Goal: Task Accomplishment & Management: Complete application form

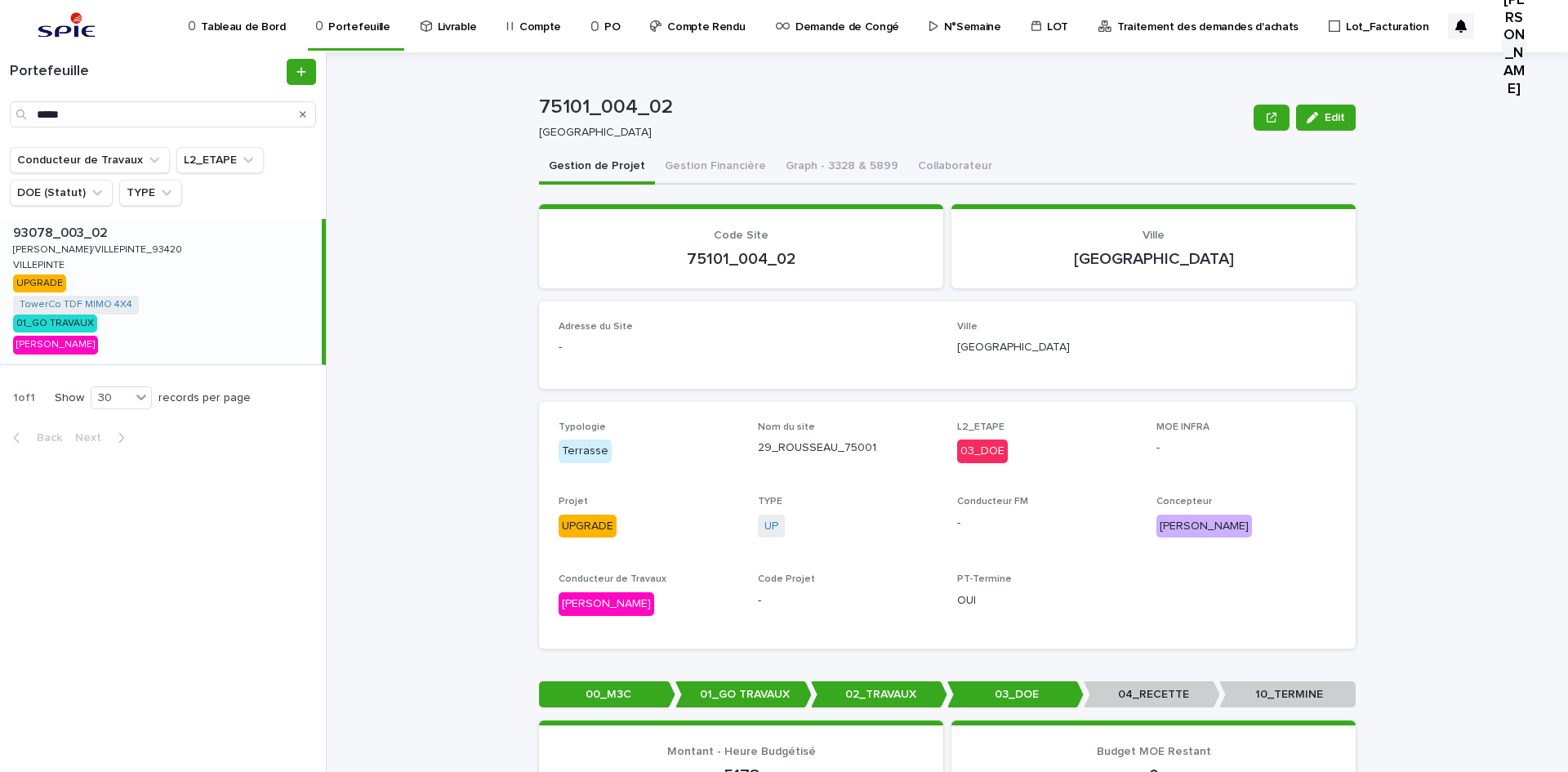
type input "*****"
click at [53, 246] on p "[PERSON_NAME]/VILLEPINTE_93420" at bounding box center [100, 248] width 172 height 14
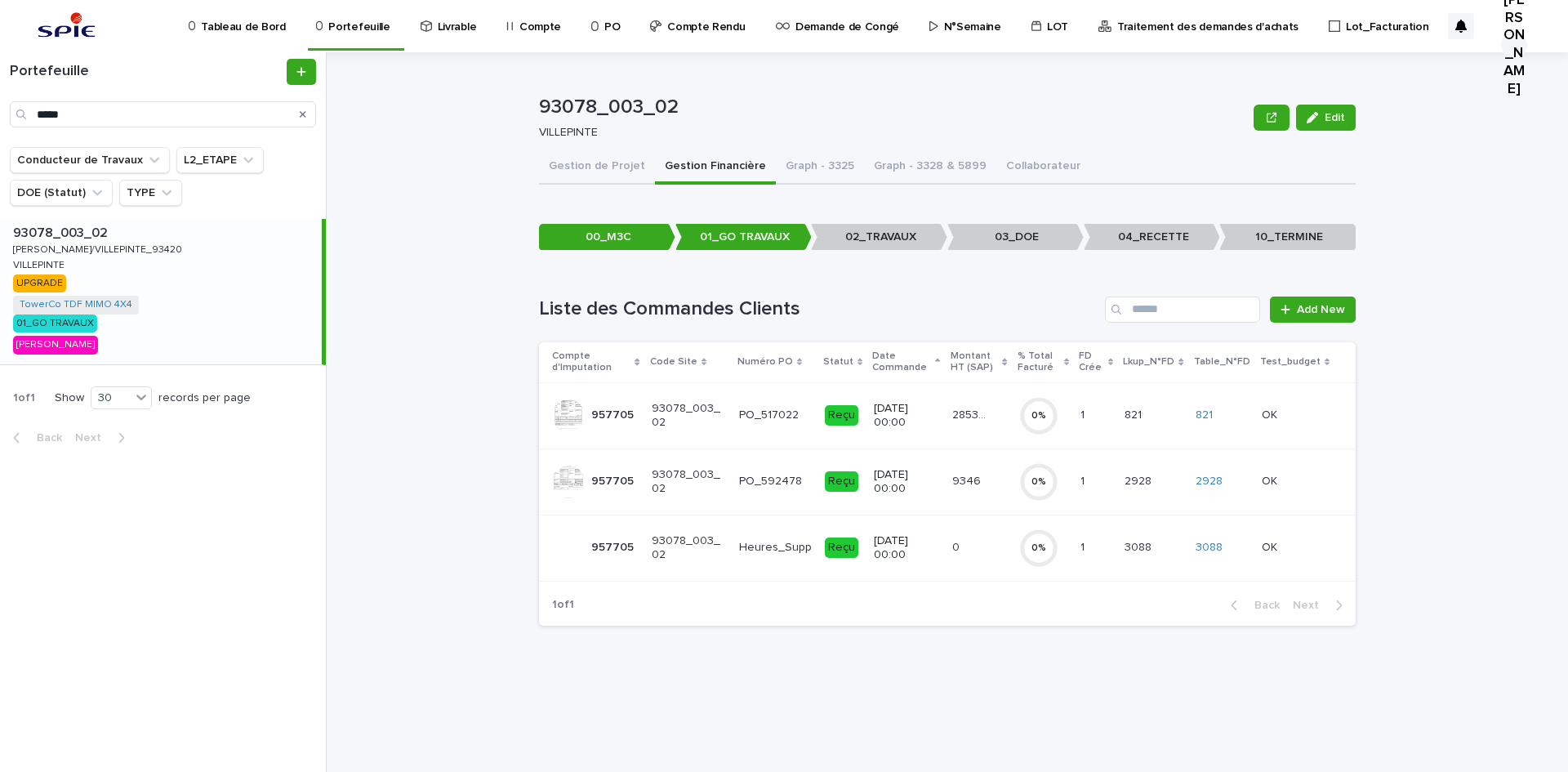
click at [999, 419] on div "28532.92 28532.92" at bounding box center [979, 416] width 54 height 27
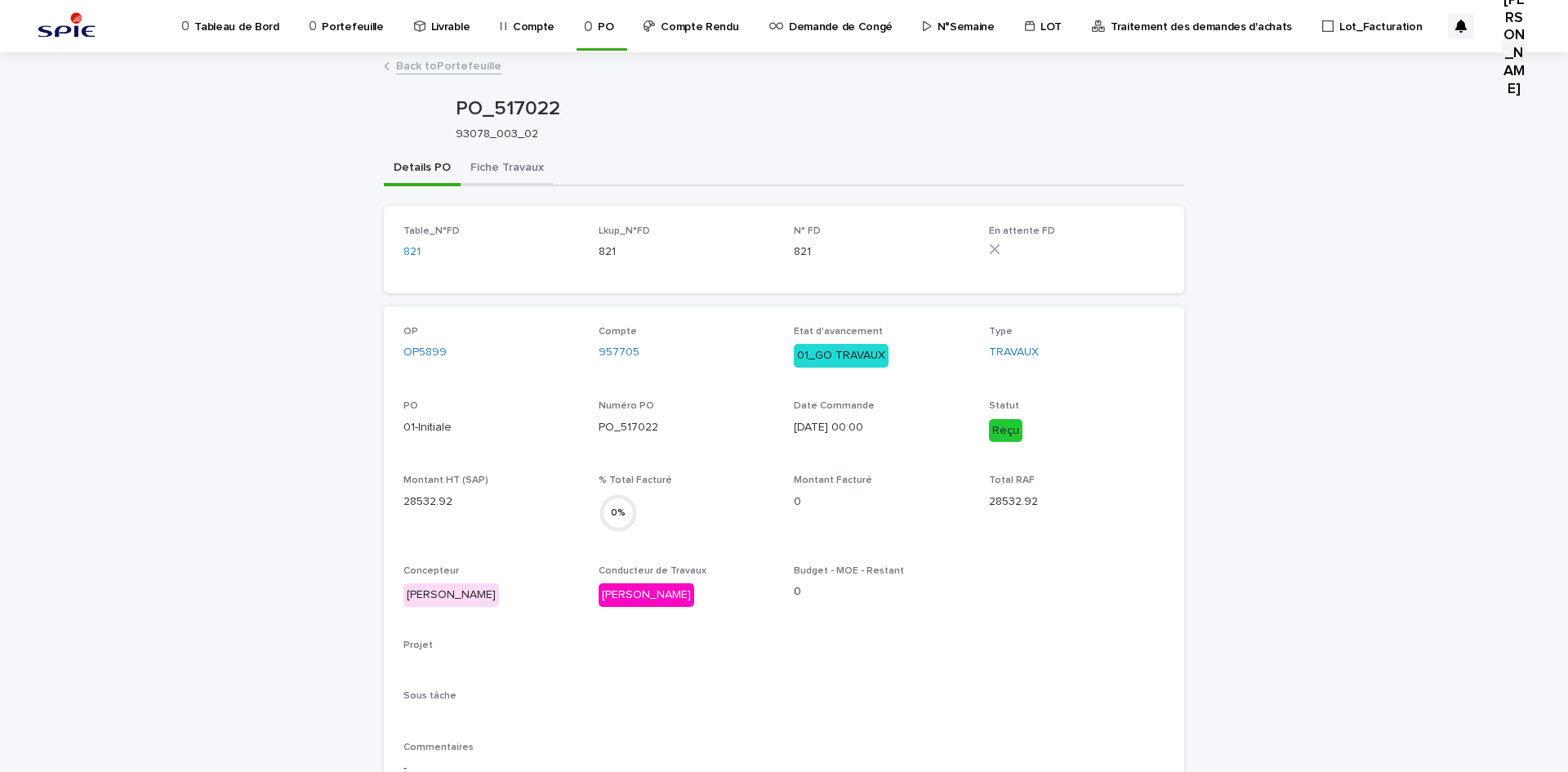
click at [527, 173] on button "Fiche Travaux" at bounding box center [506, 170] width 93 height 34
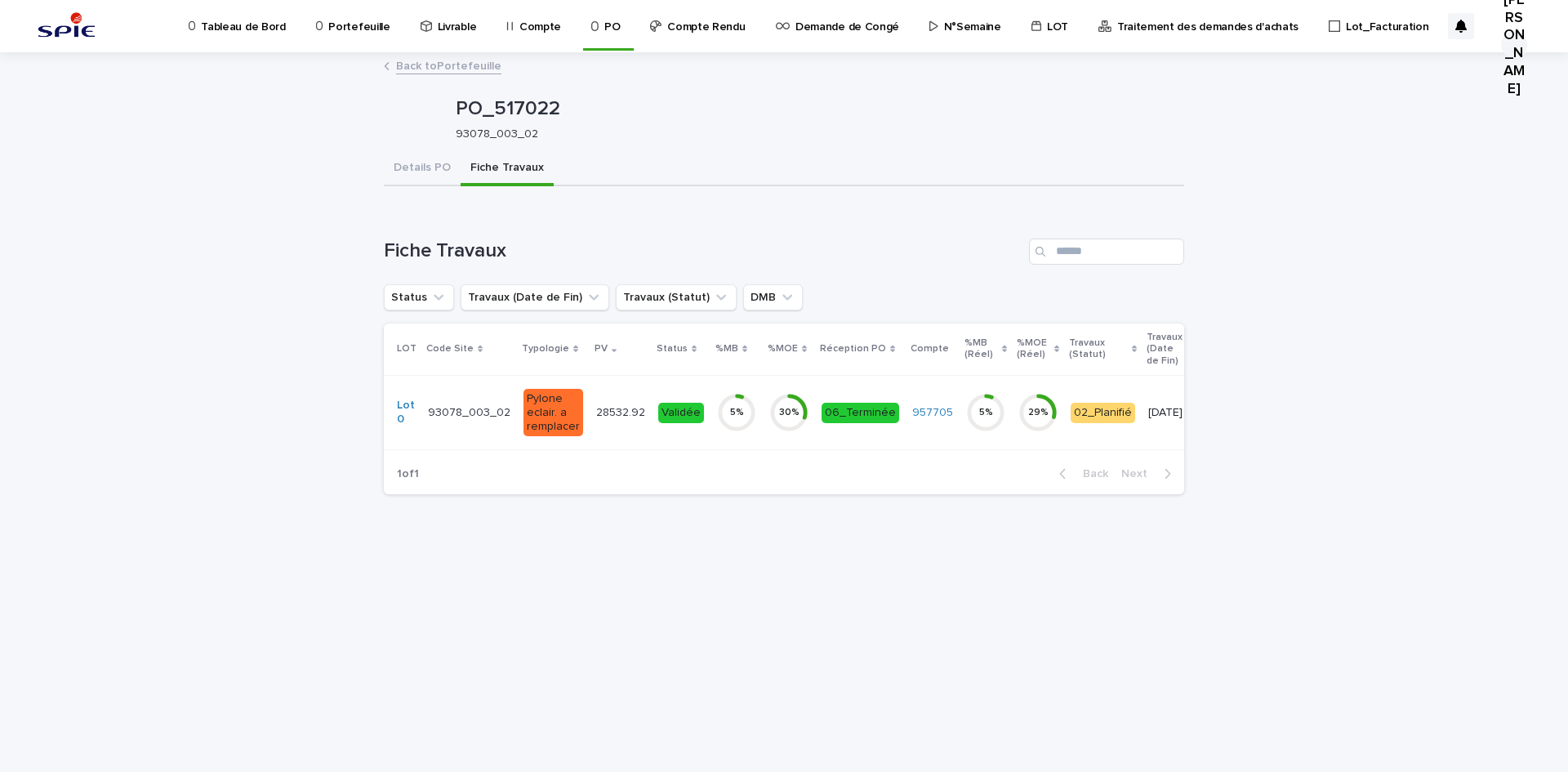
click at [614, 417] on p "28532.92" at bounding box center [622, 412] width 53 height 17
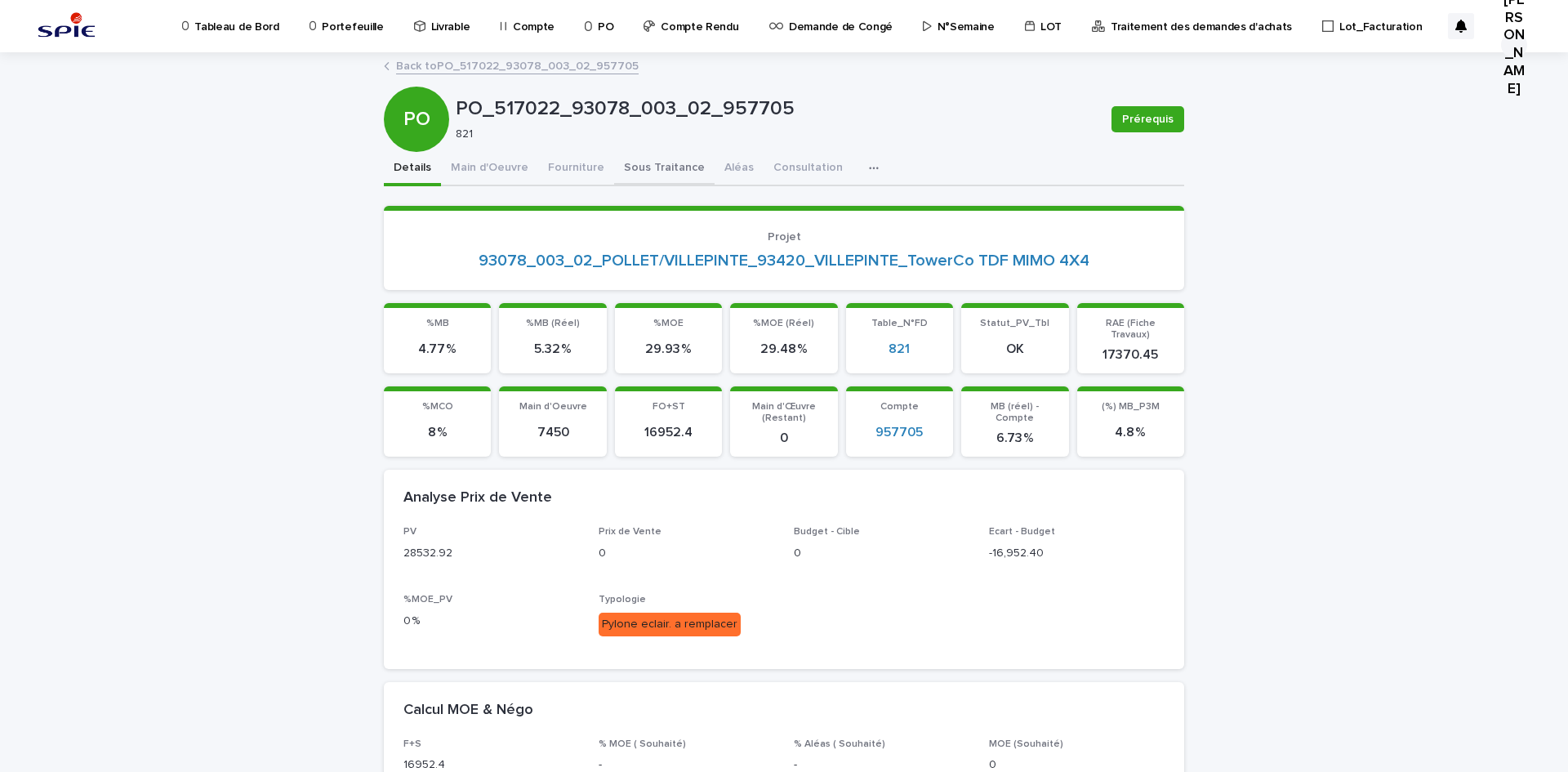
click at [616, 158] on button "Sous Traitance" at bounding box center [664, 170] width 101 height 34
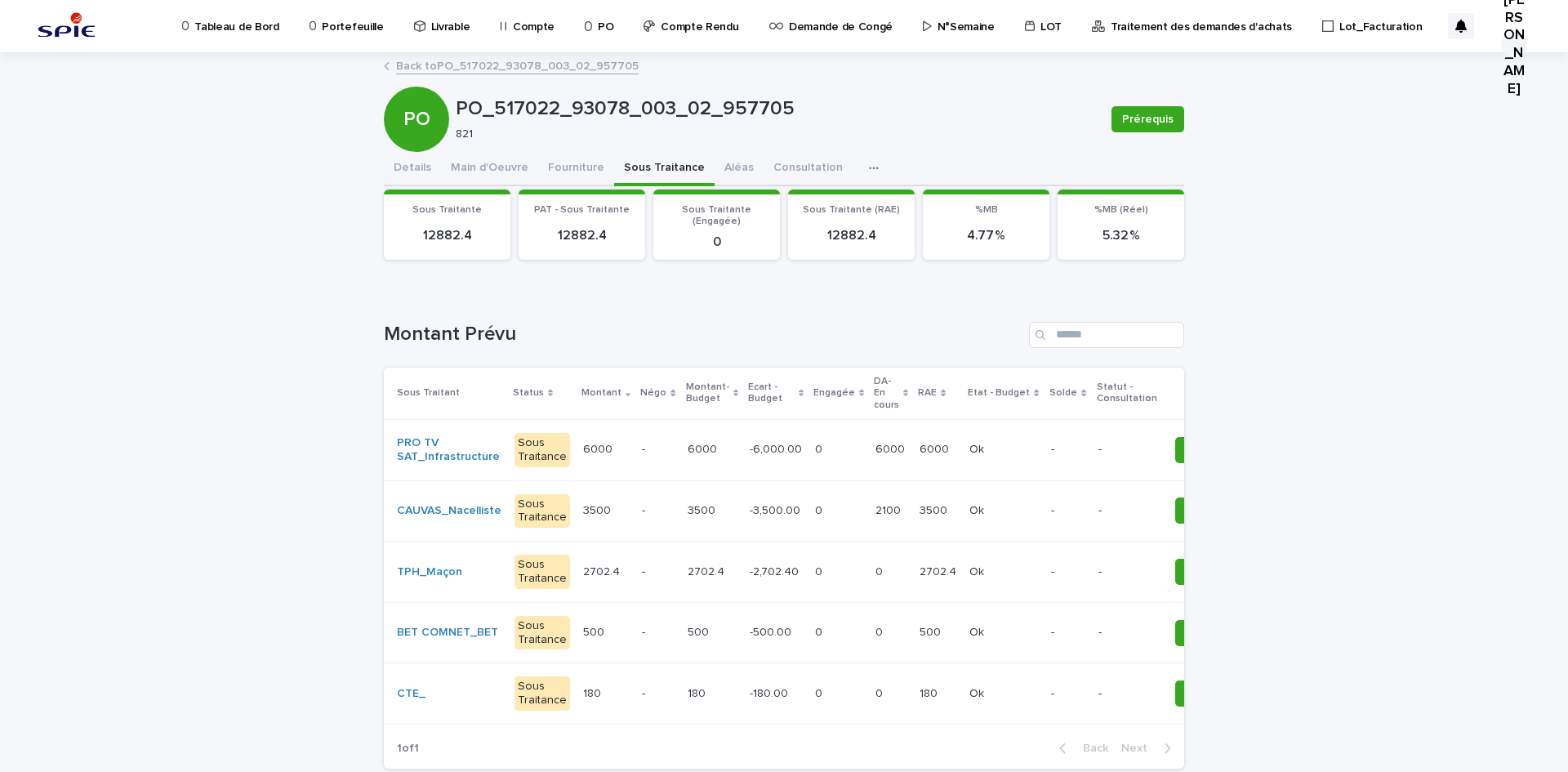
click at [828, 513] on p at bounding box center [839, 511] width 47 height 14
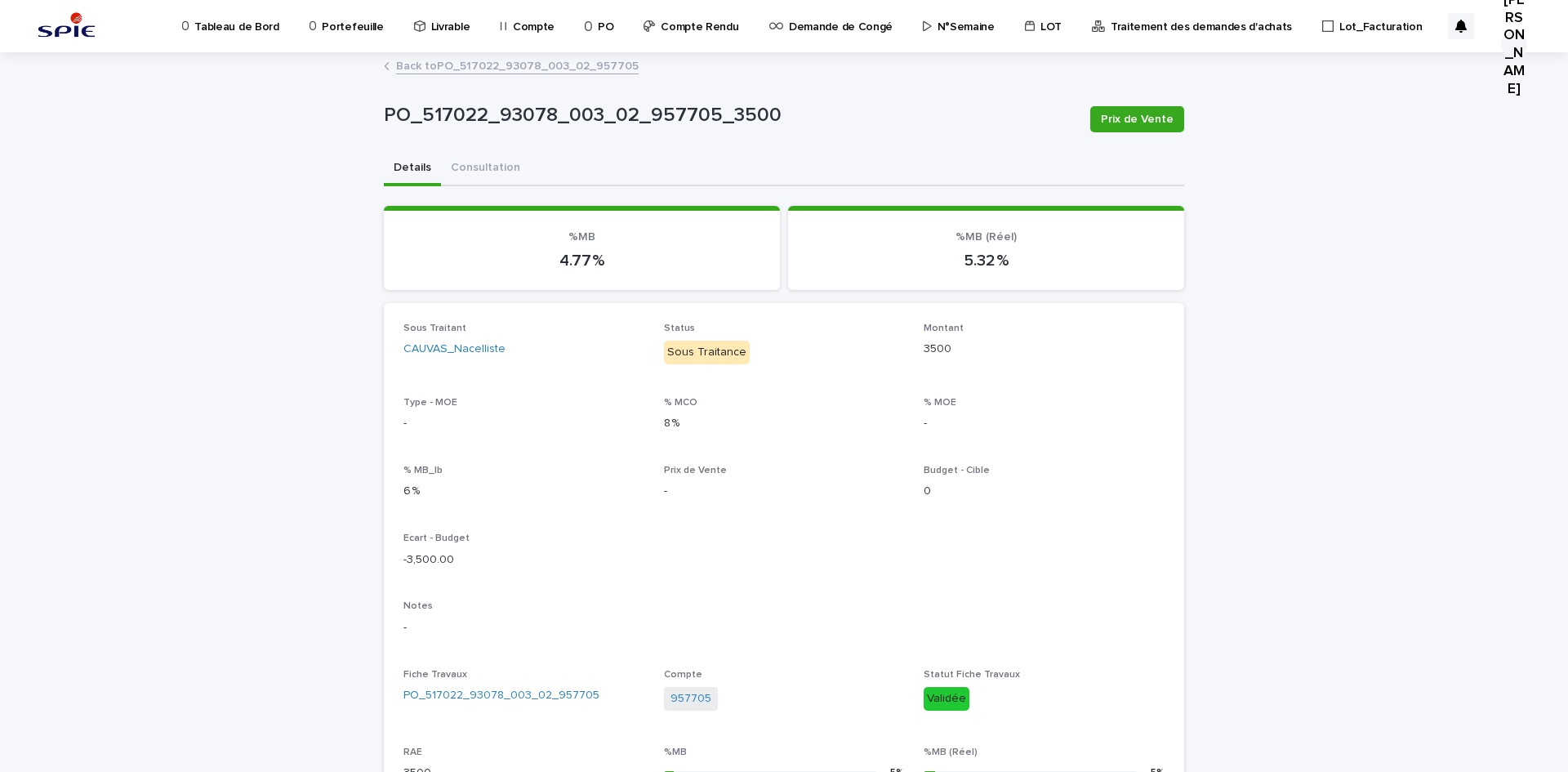
click at [426, 64] on link "Back to PO_517022_93078_003_02_957705" at bounding box center [517, 65] width 242 height 19
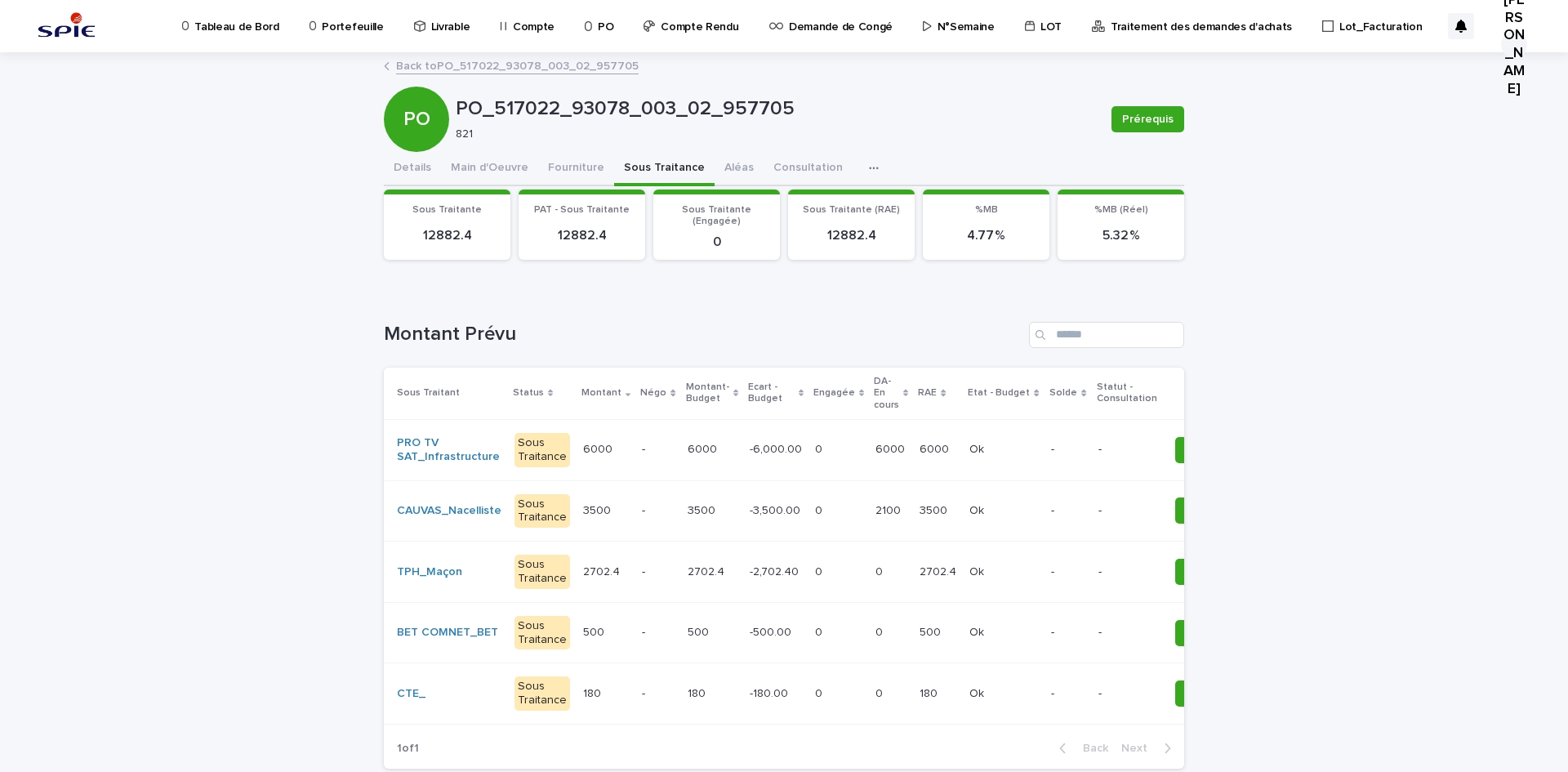
drag, startPoint x: 736, startPoint y: 510, endPoint x: 603, endPoint y: 304, distance: 245.2
click at [603, 304] on div "Loading... Saving… Montant Prévu Sous Traitant Status Montant Négo Montant-Budg…" at bounding box center [784, 535] width 800 height 493
click at [558, 165] on button "Fourniture" at bounding box center [575, 170] width 76 height 34
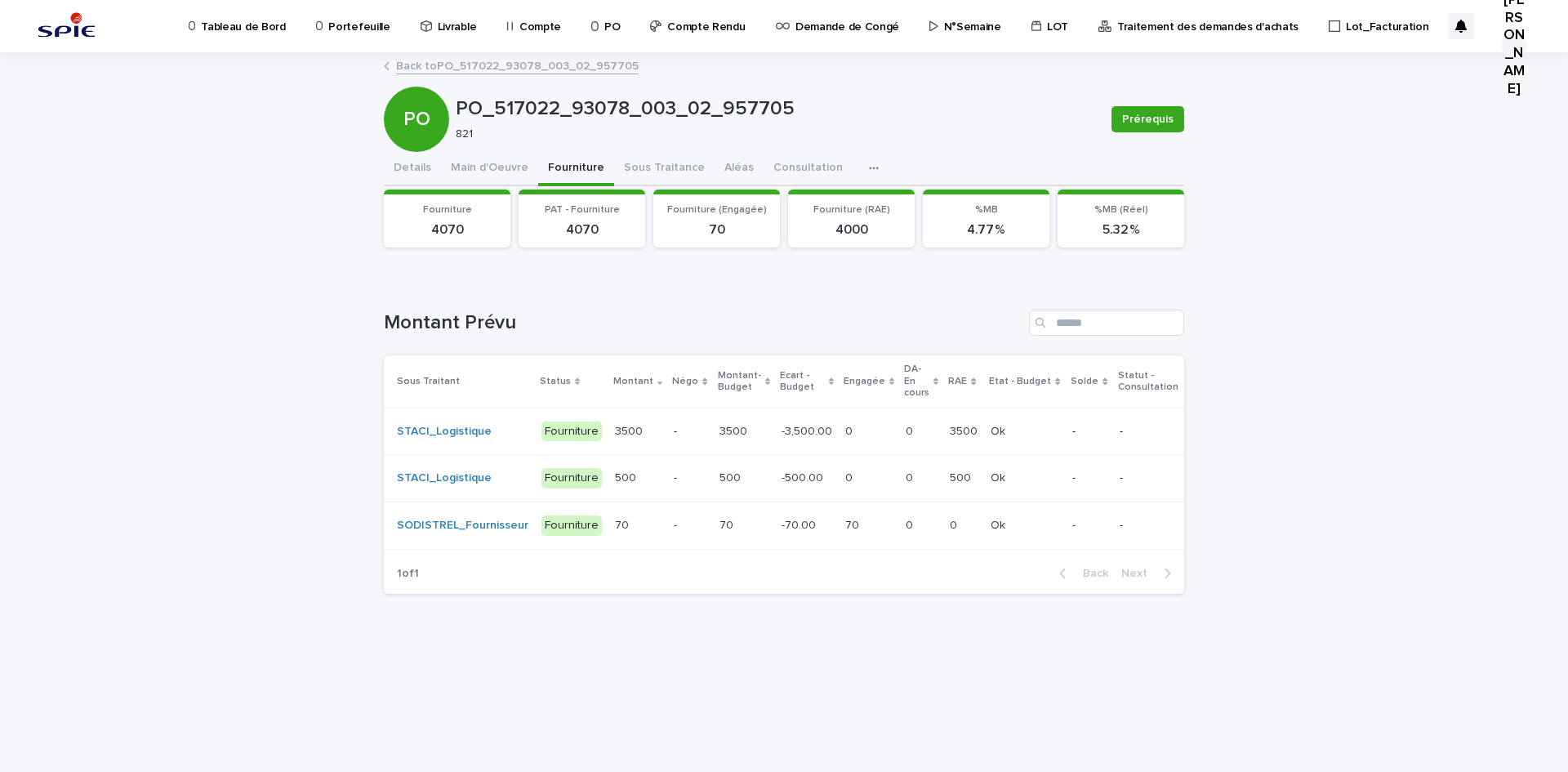
click at [845, 431] on p "0" at bounding box center [850, 430] width 11 height 17
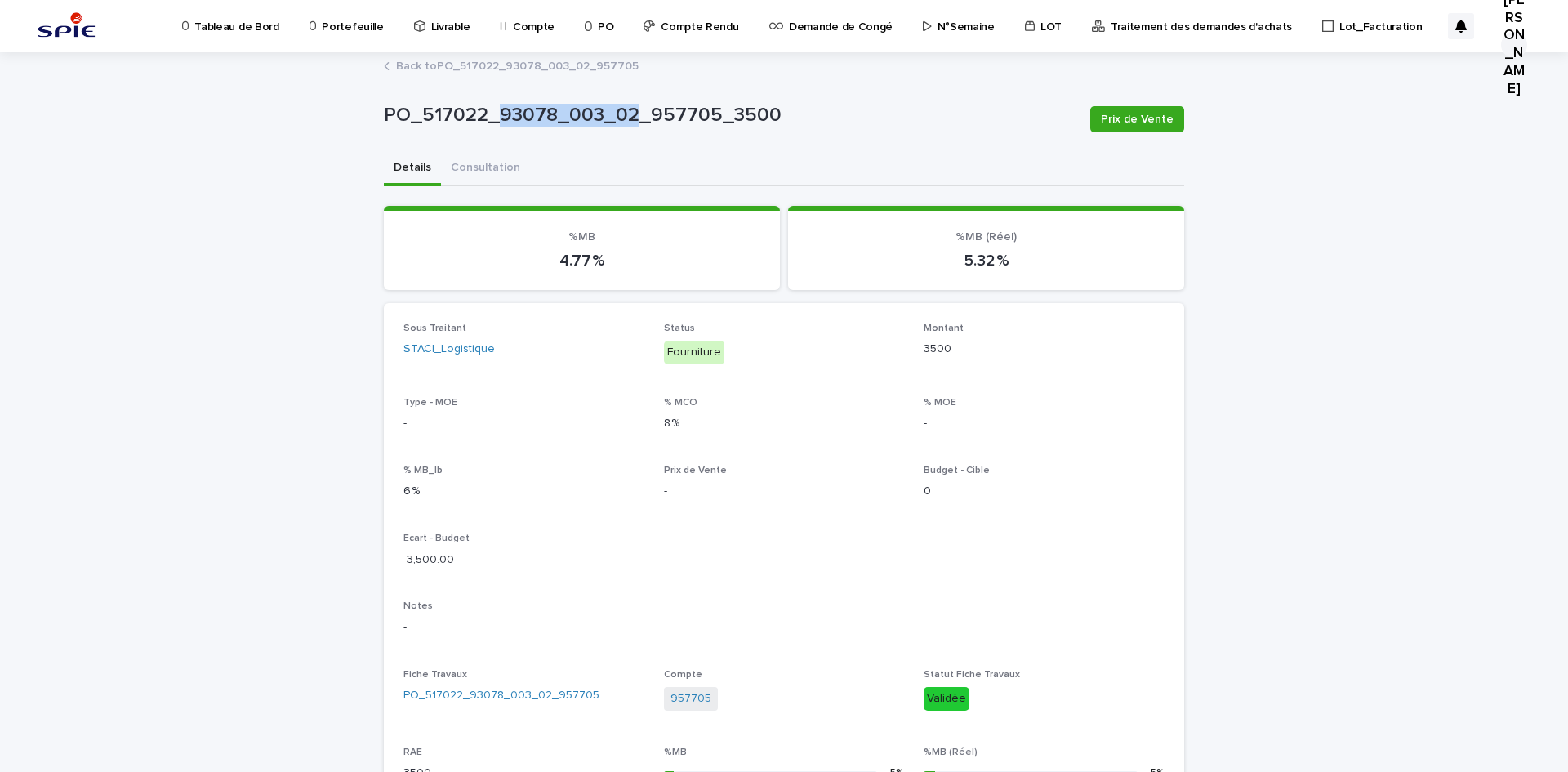
drag, startPoint x: 497, startPoint y: 113, endPoint x: 630, endPoint y: 113, distance: 133.0
click at [630, 113] on p "PO_517022_93078_003_02_957705_3500" at bounding box center [730, 115] width 693 height 24
copy p "93078_003_02"
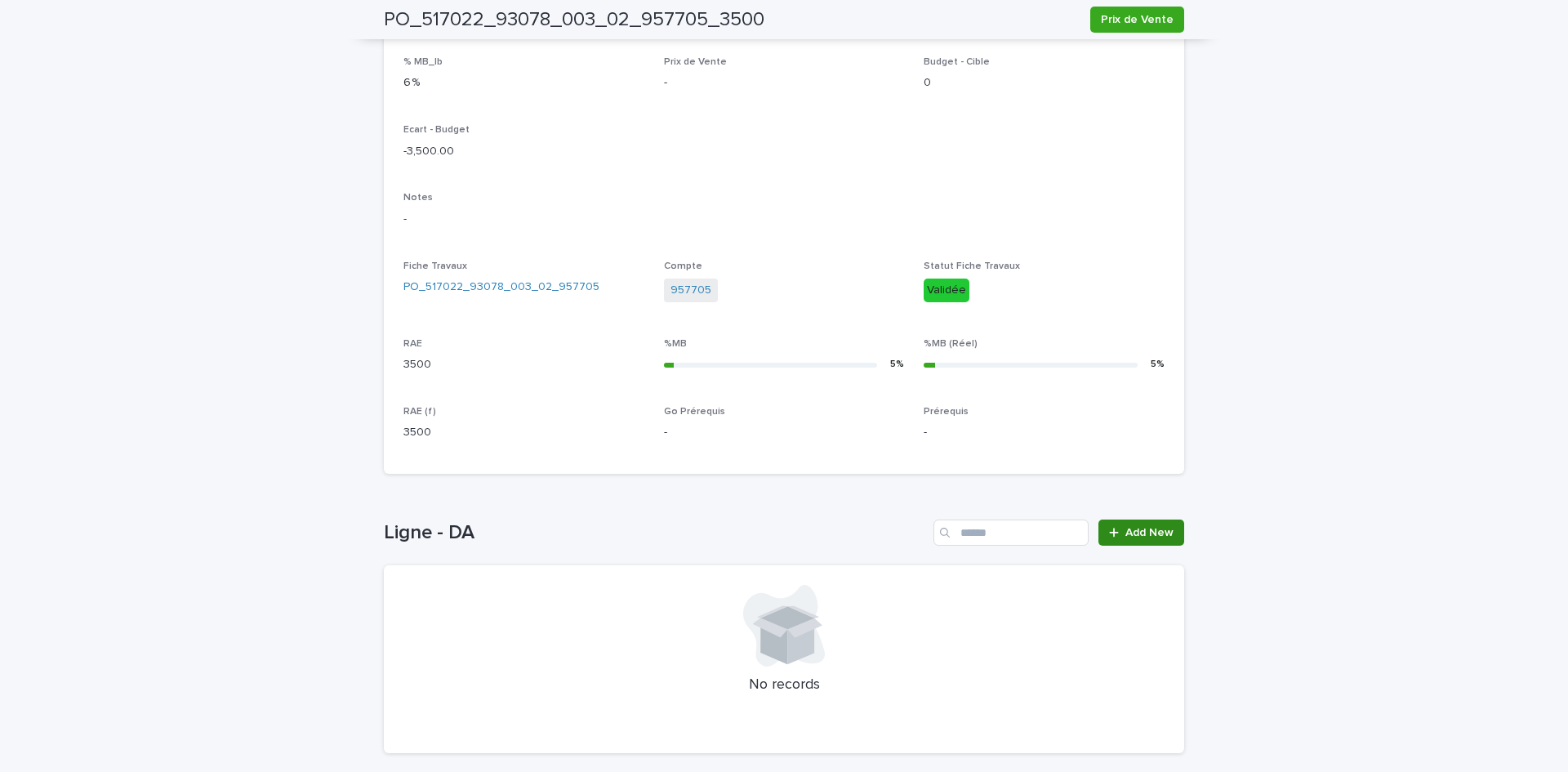
click at [1129, 531] on span "Add New" at bounding box center [1150, 533] width 48 height 11
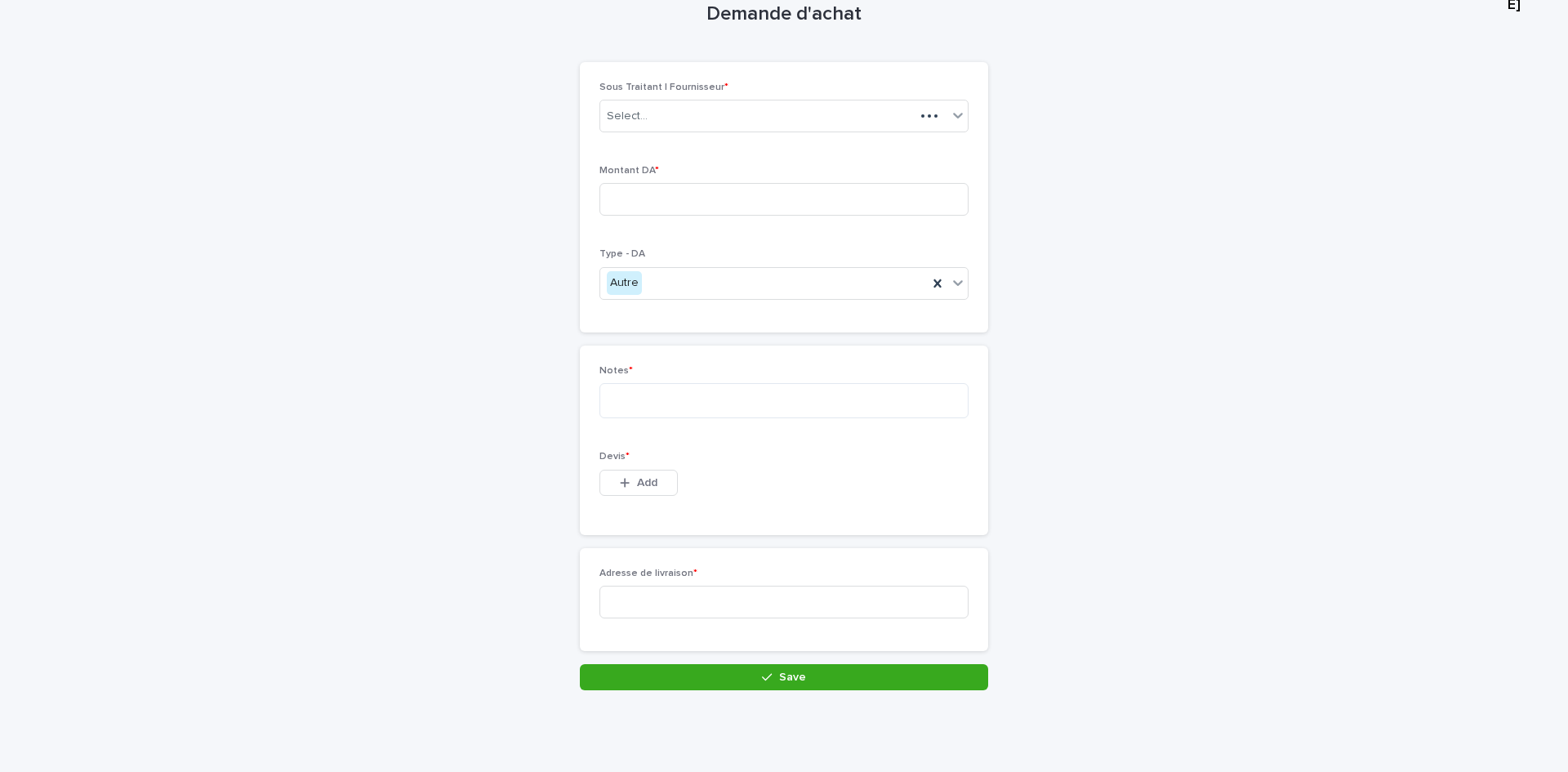
scroll to position [57, 0]
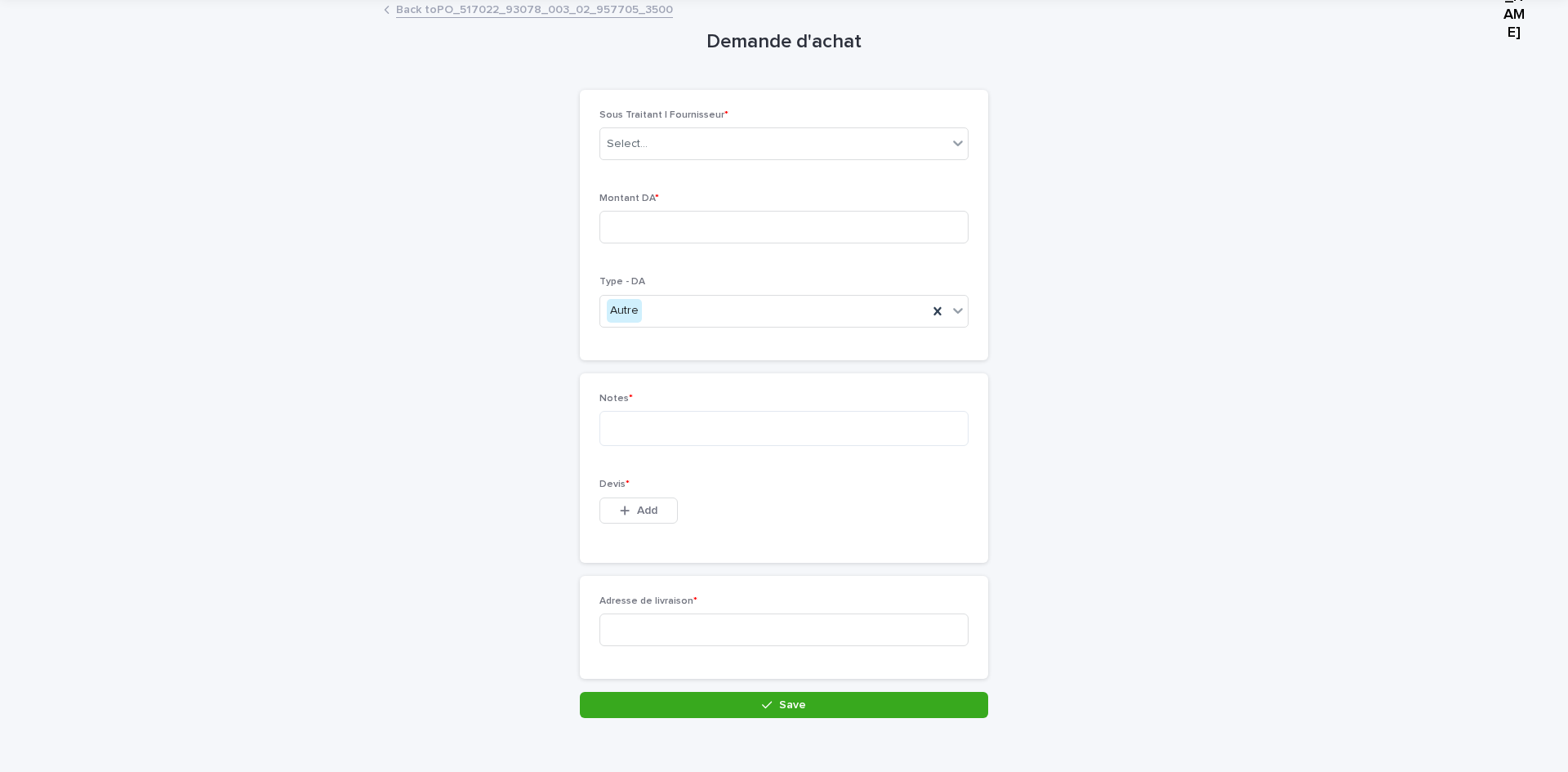
click at [615, 494] on div "Devis * This file cannot be opened Download File Add" at bounding box center [784, 511] width 370 height 64
click at [620, 512] on icon "button" at bounding box center [625, 511] width 10 height 11
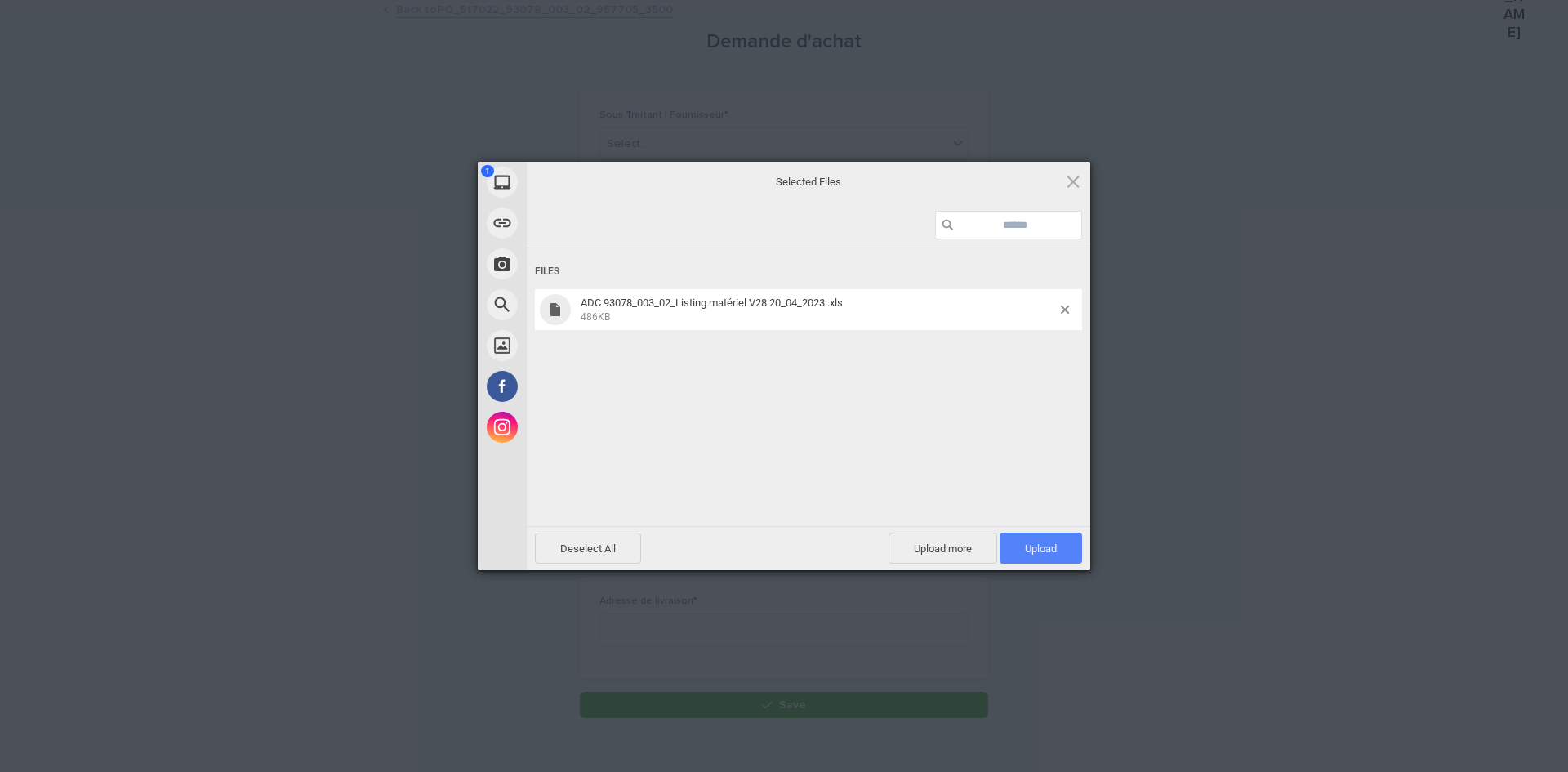
click at [1019, 534] on span "Upload 1" at bounding box center [1041, 548] width 82 height 31
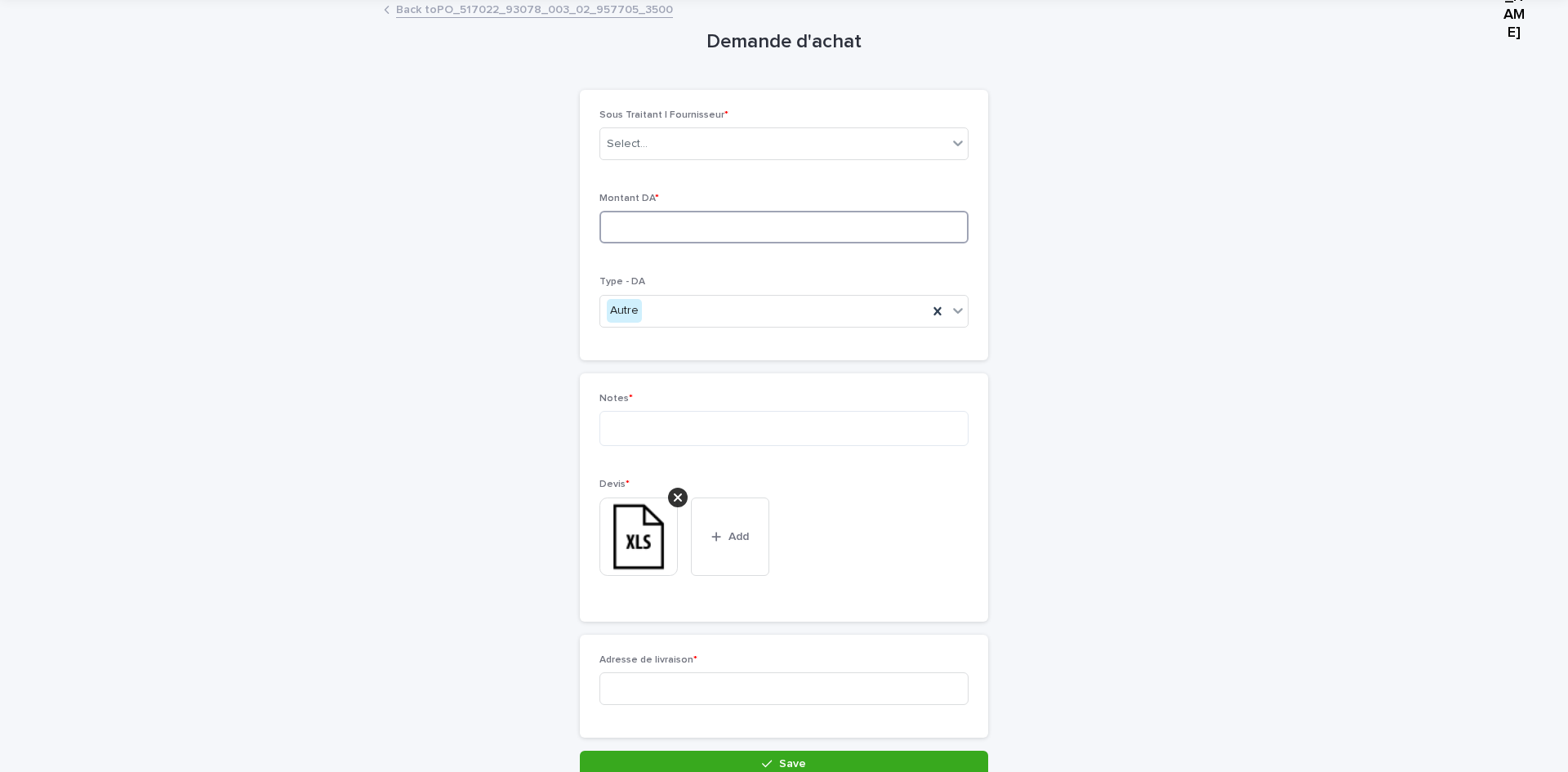
click at [625, 220] on input at bounding box center [784, 227] width 370 height 33
type input "*******"
click at [629, 142] on div "Select..." at bounding box center [627, 145] width 41 height 17
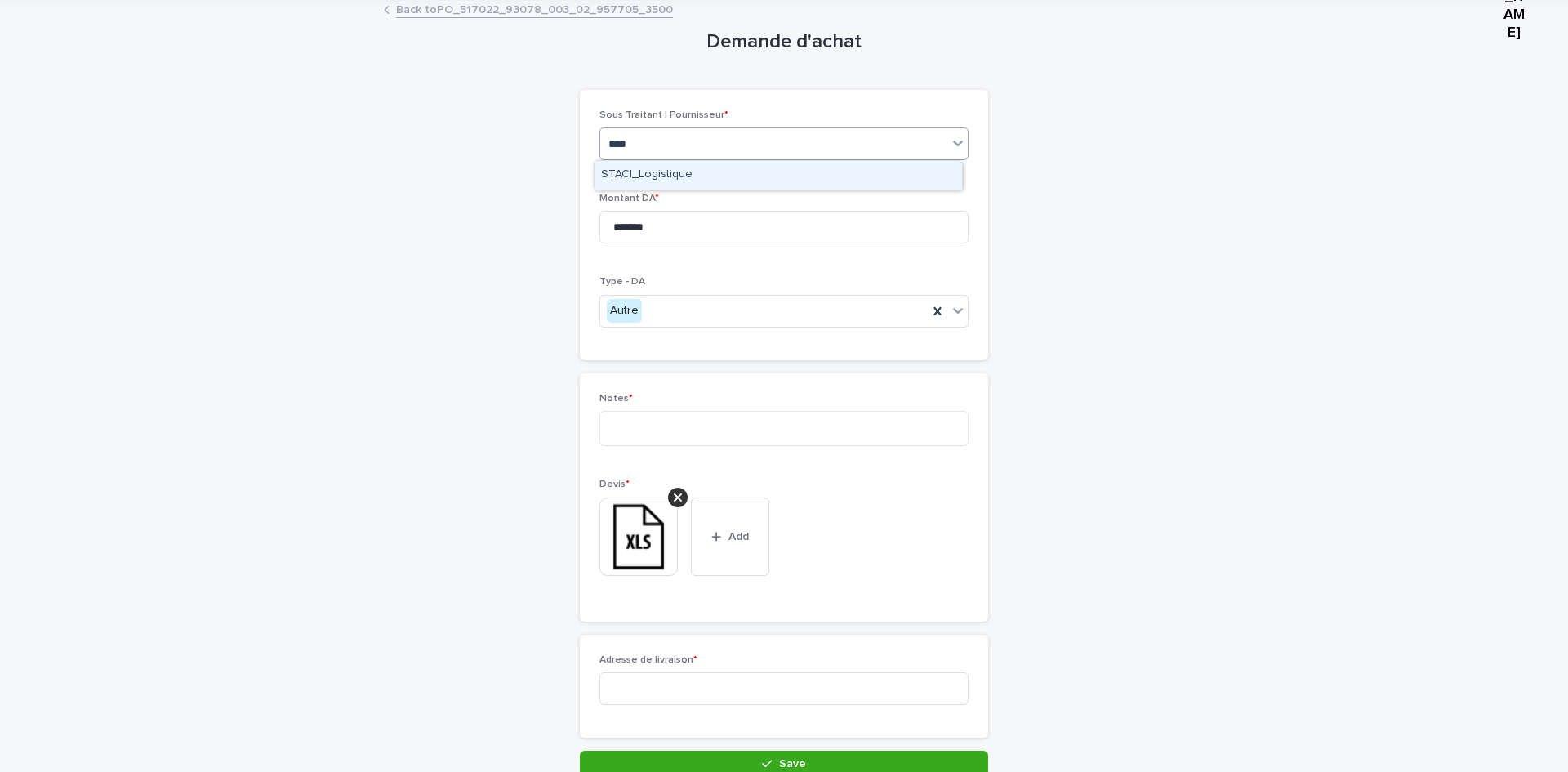
type input "*****"
click at [673, 169] on div "STACI_Logistique" at bounding box center [778, 175] width 368 height 29
click at [626, 435] on textarea at bounding box center [784, 428] width 370 height 35
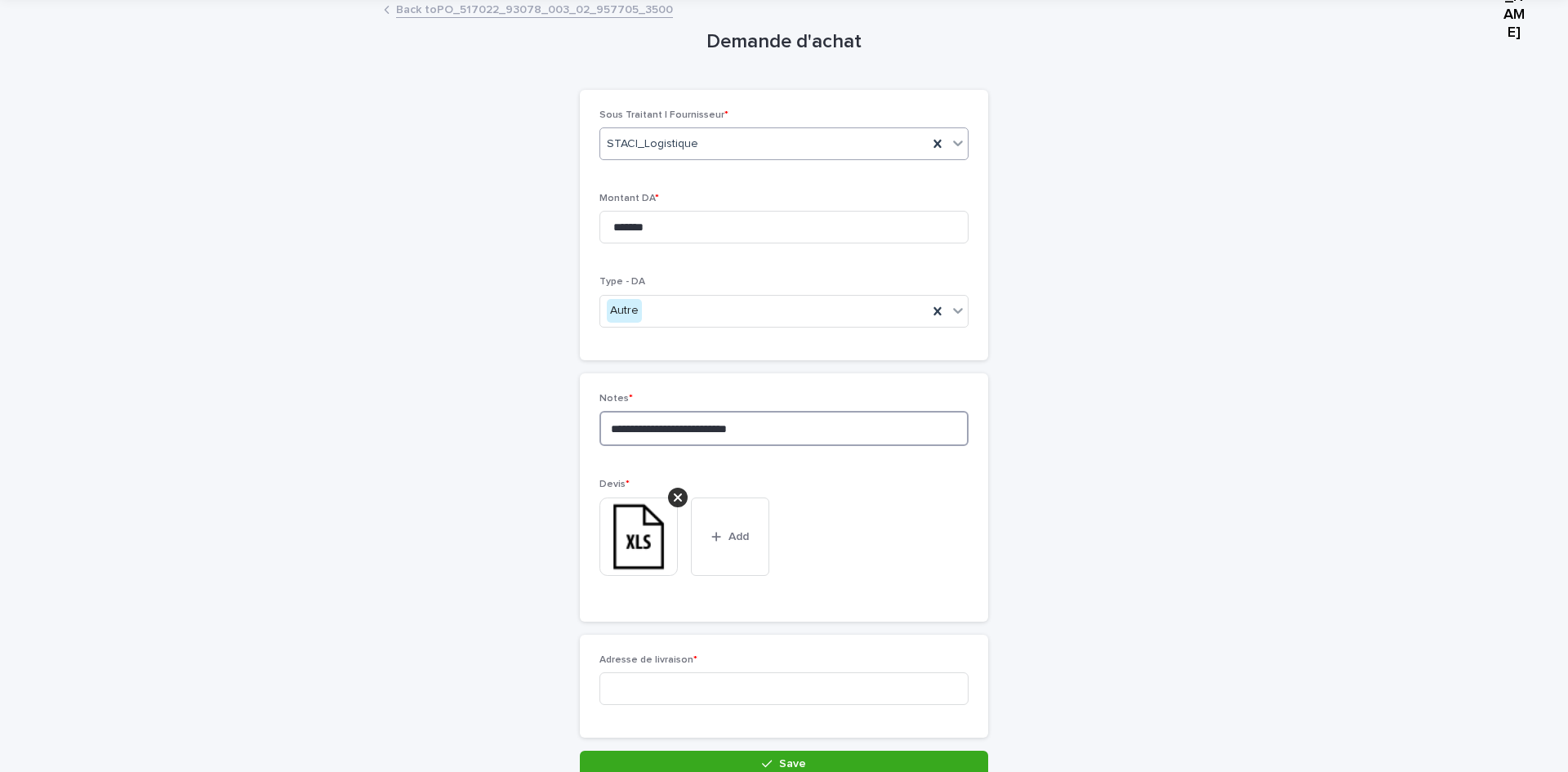
type textarea "**********"
type input "**********"
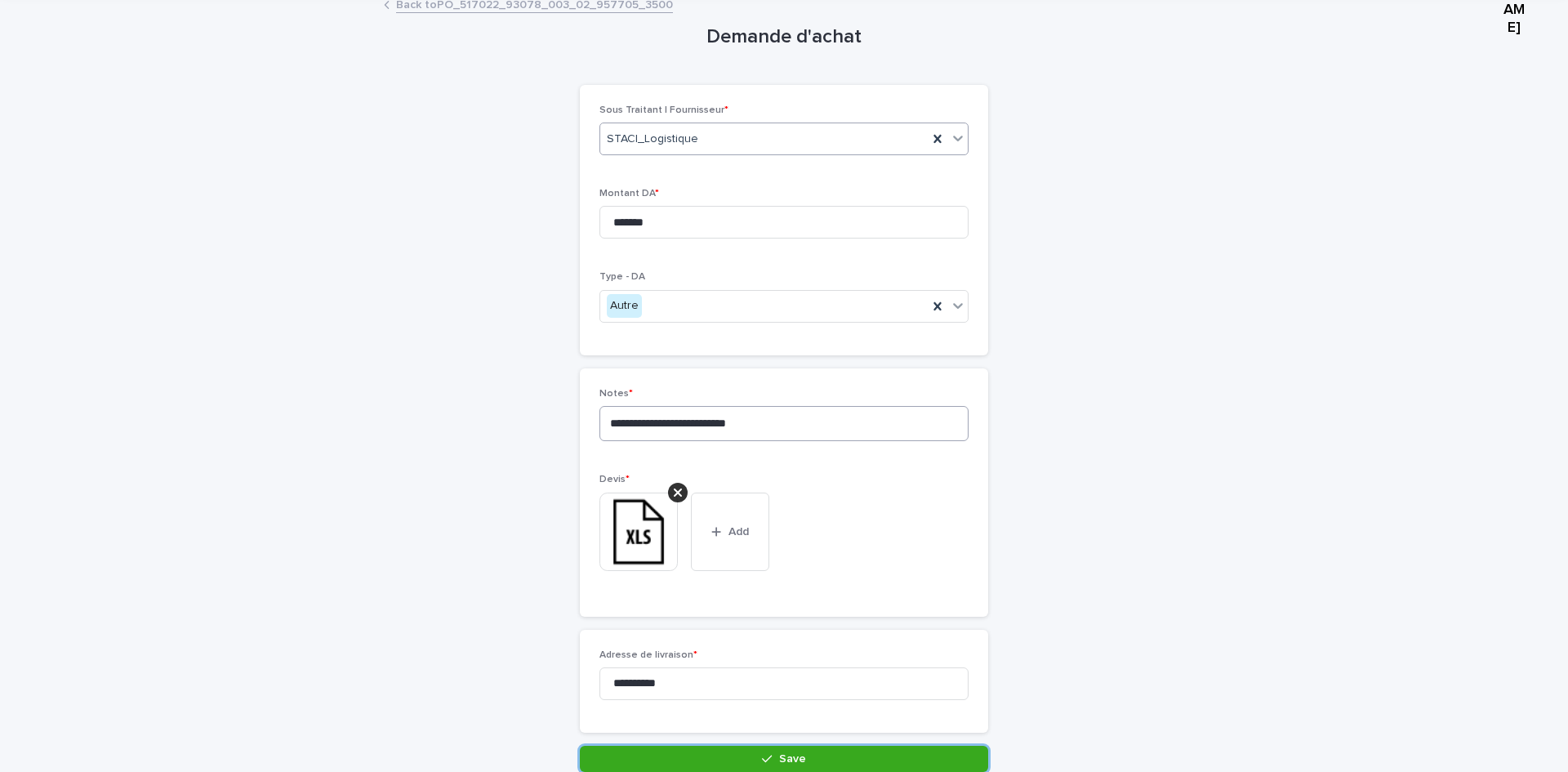
click at [580, 746] on button "Save" at bounding box center [784, 759] width 409 height 26
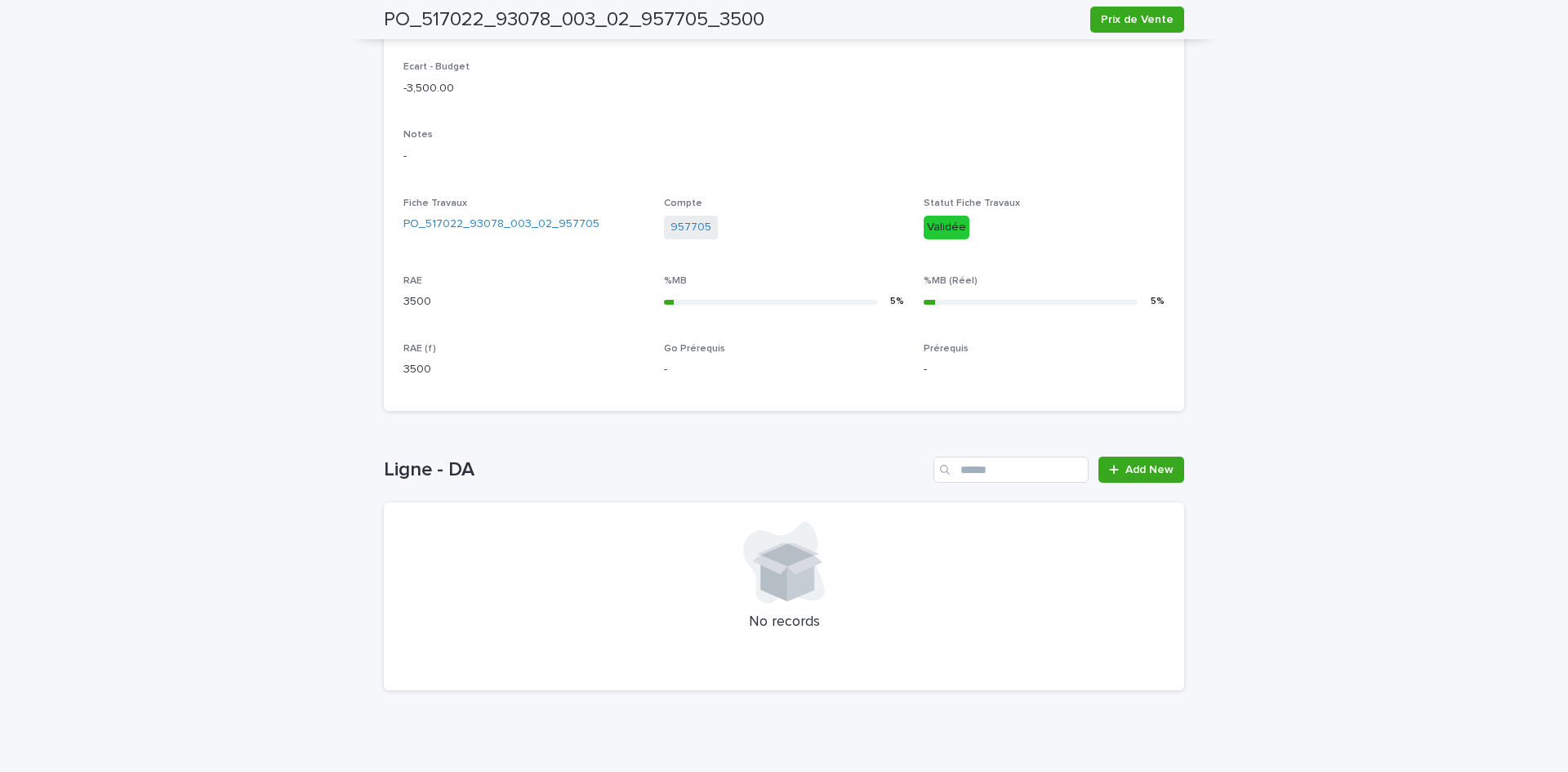
scroll to position [484, 0]
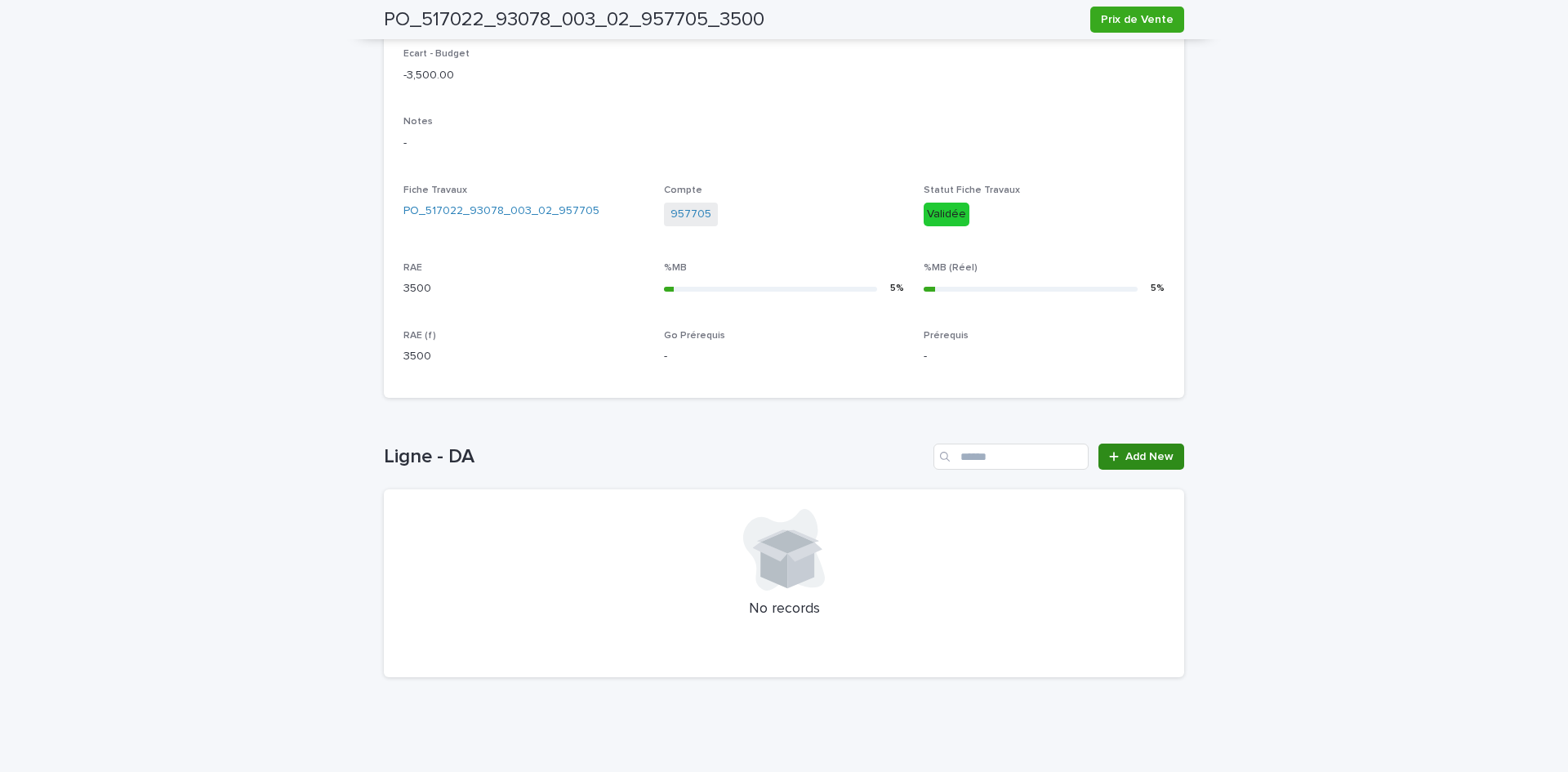
click at [1142, 465] on link "Add New" at bounding box center [1142, 456] width 86 height 26
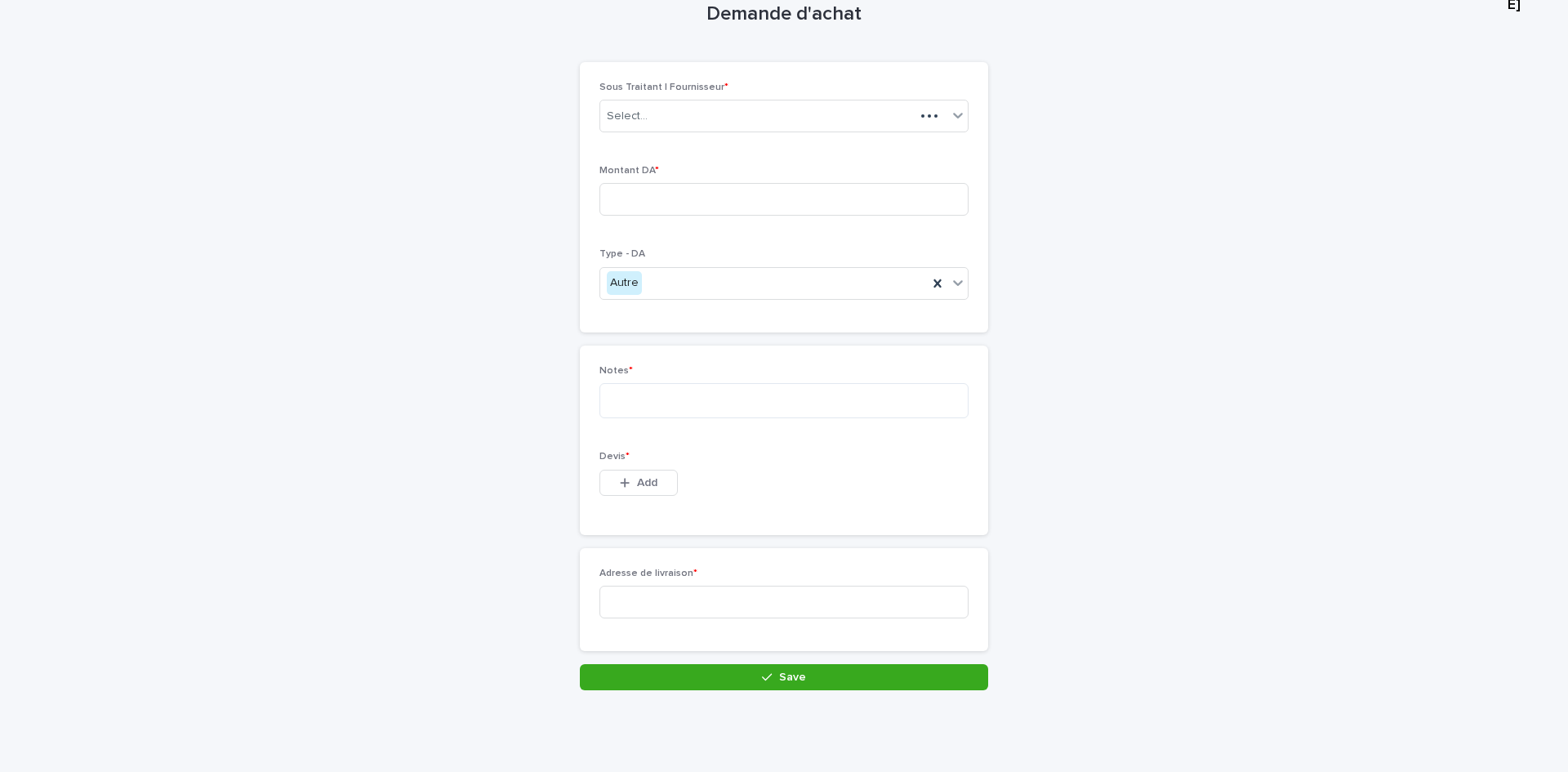
scroll to position [57, 0]
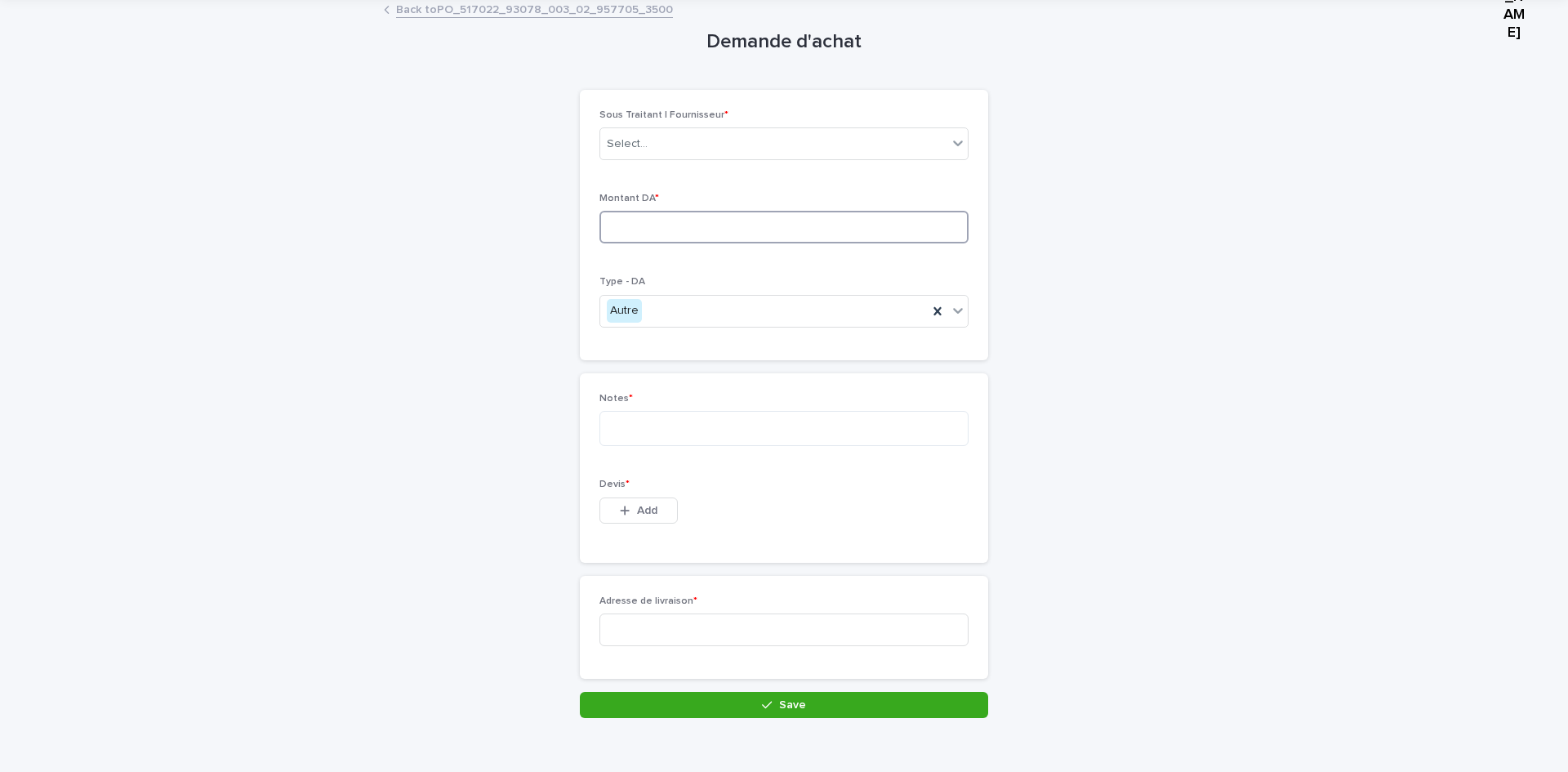
click at [619, 223] on input at bounding box center [784, 227] width 370 height 33
drag, startPoint x: 619, startPoint y: 514, endPoint x: 562, endPoint y: 517, distance: 57.1
click at [621, 513] on icon "button" at bounding box center [625, 510] width 9 height 9
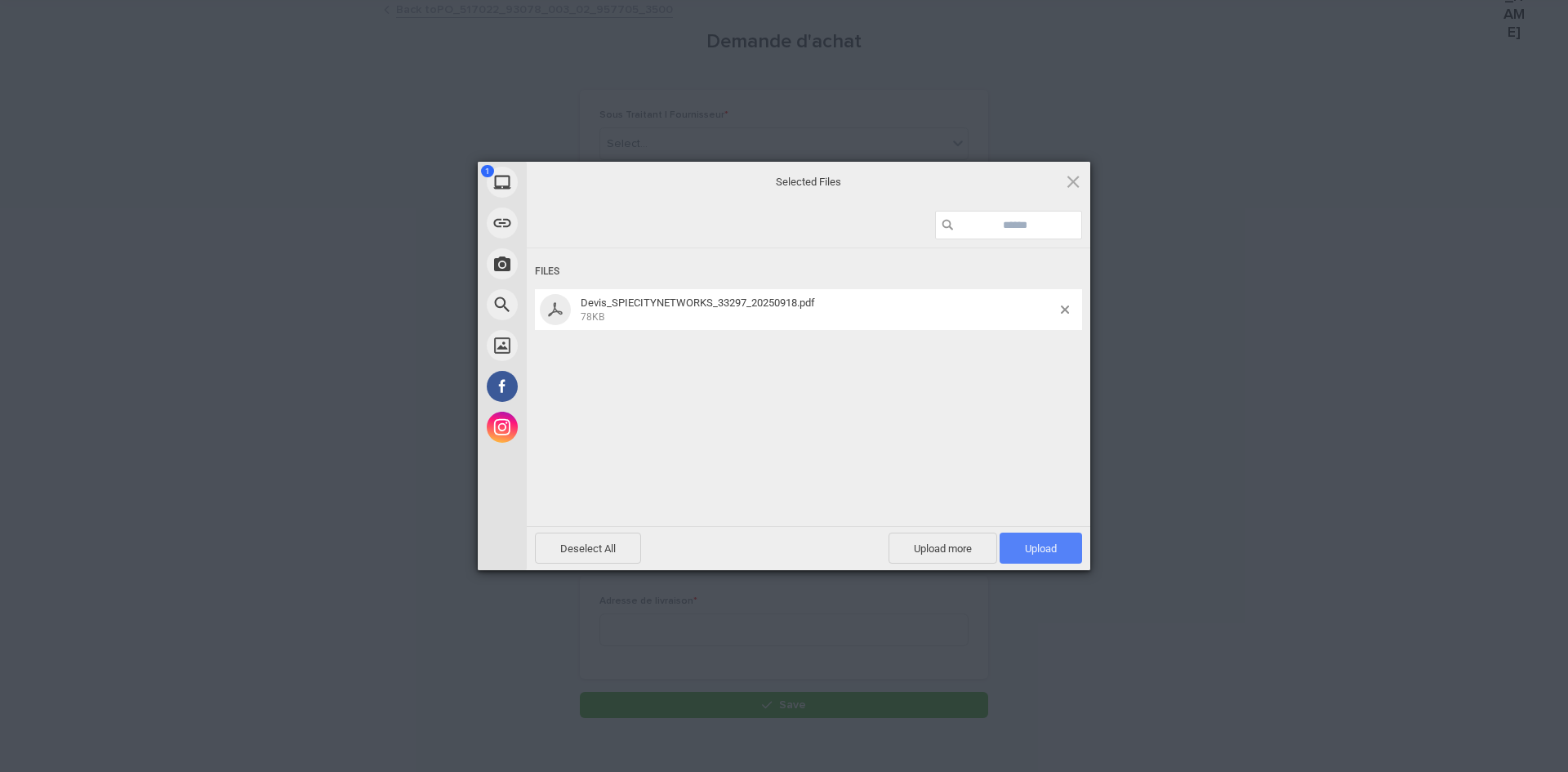
click at [1019, 553] on span "Upload 1" at bounding box center [1041, 548] width 82 height 31
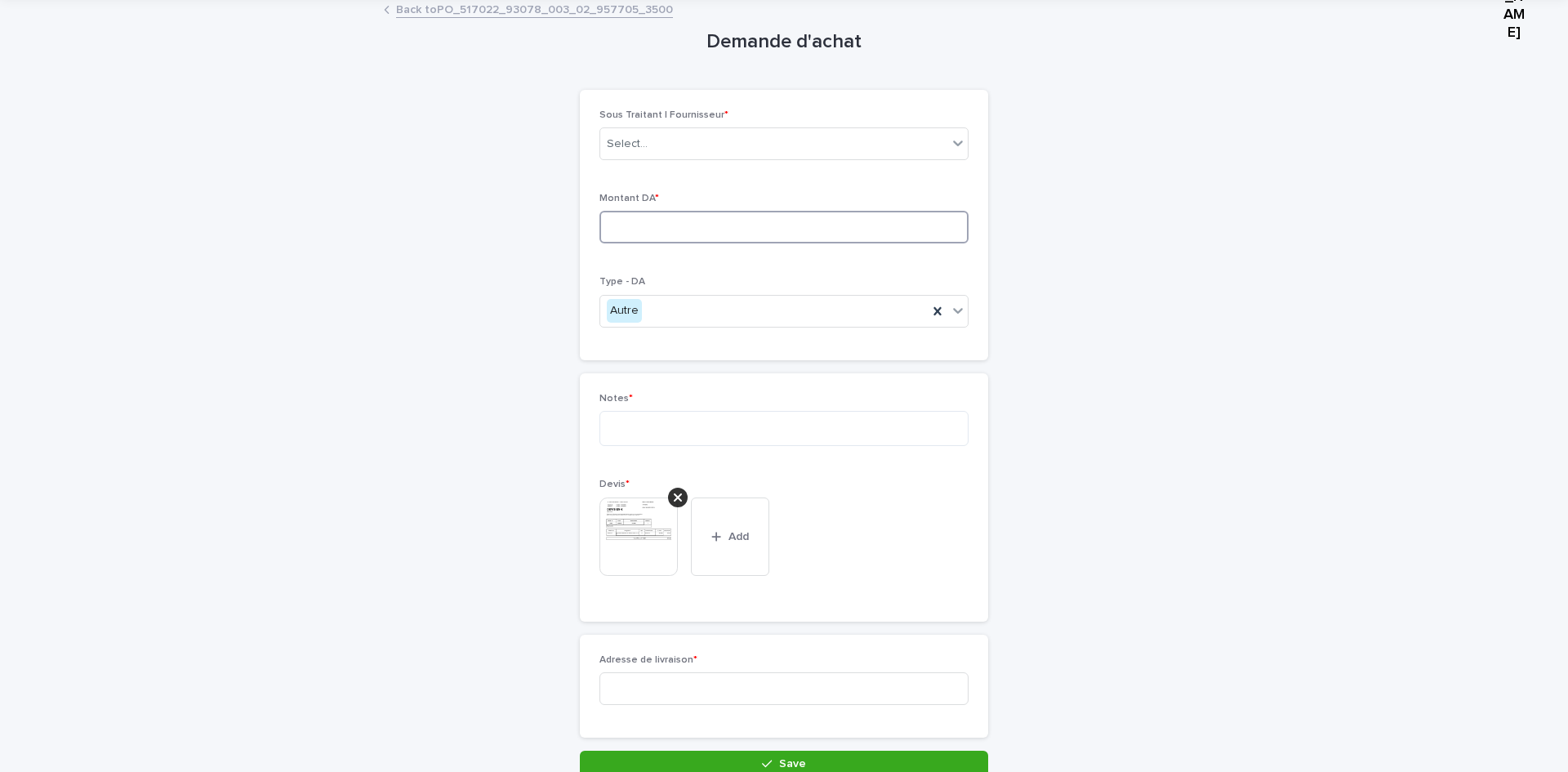
click at [656, 226] on input at bounding box center [784, 227] width 370 height 33
type input "***"
click at [612, 144] on div "Select..." at bounding box center [627, 145] width 41 height 17
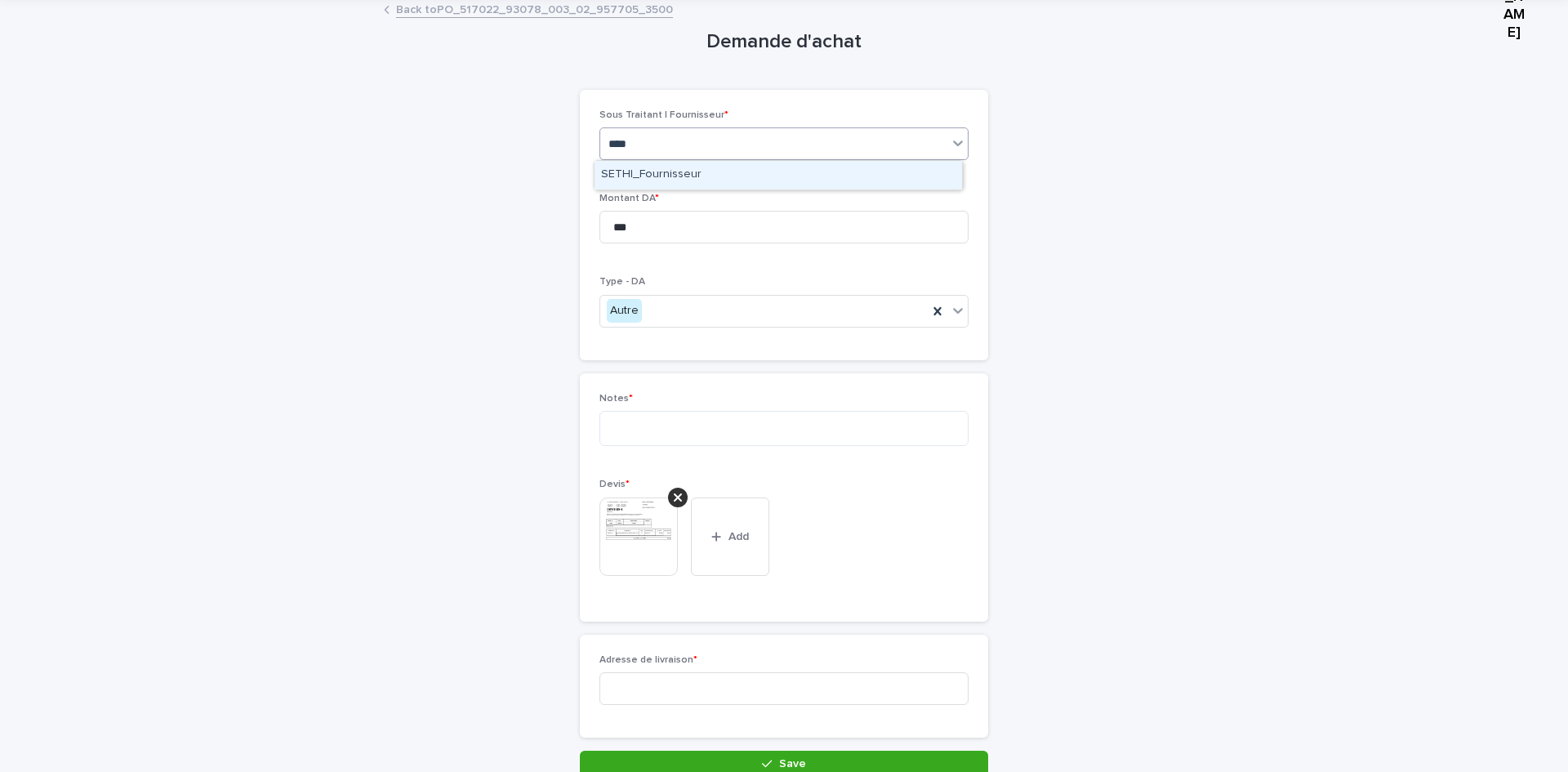
type input "*****"
click at [671, 168] on div "SETHI_Fournisseur" at bounding box center [778, 175] width 368 height 29
click at [647, 410] on div "Notes *" at bounding box center [784, 425] width 370 height 66
click at [607, 440] on textarea at bounding box center [784, 428] width 370 height 35
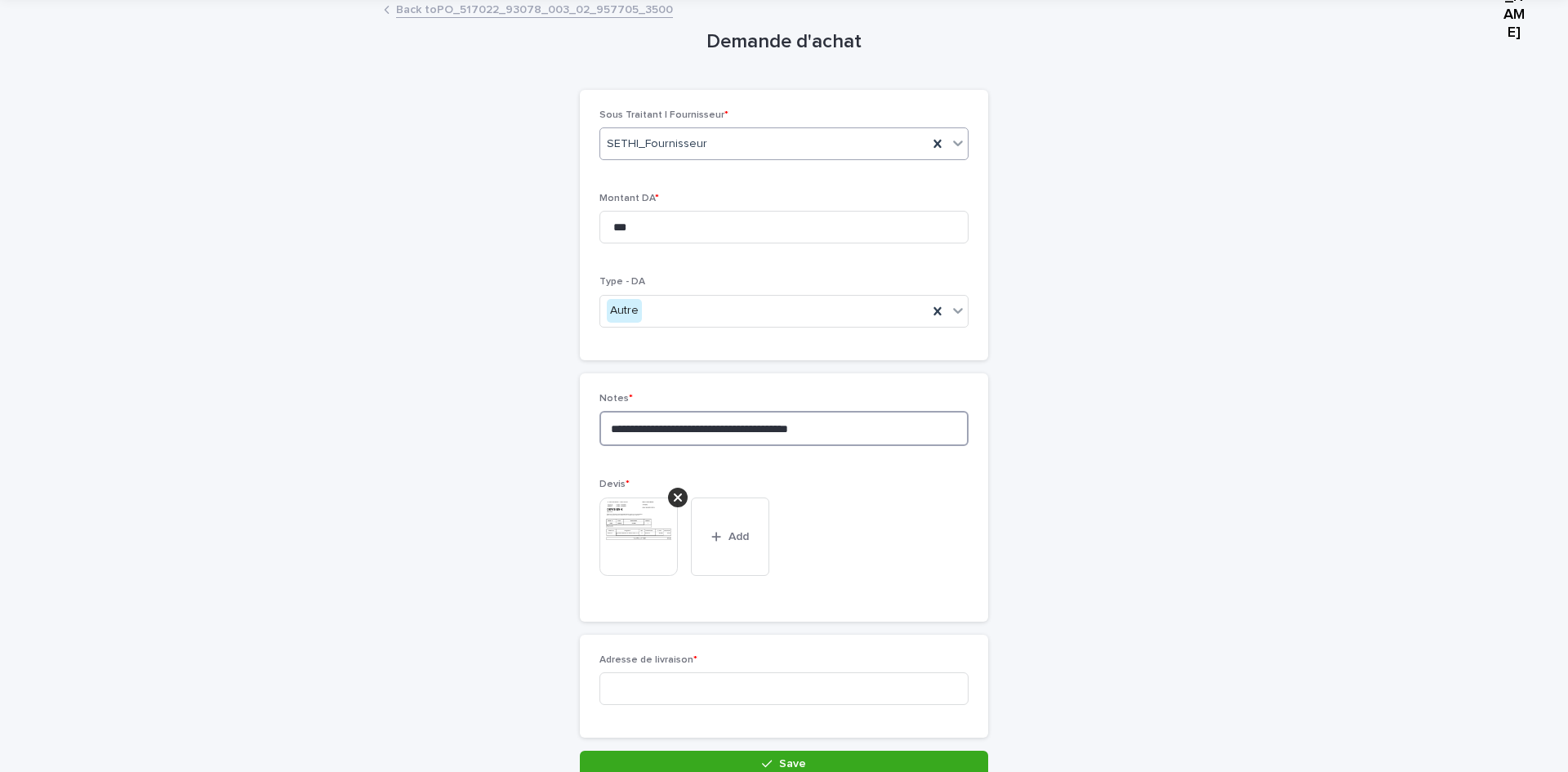
type textarea "**********"
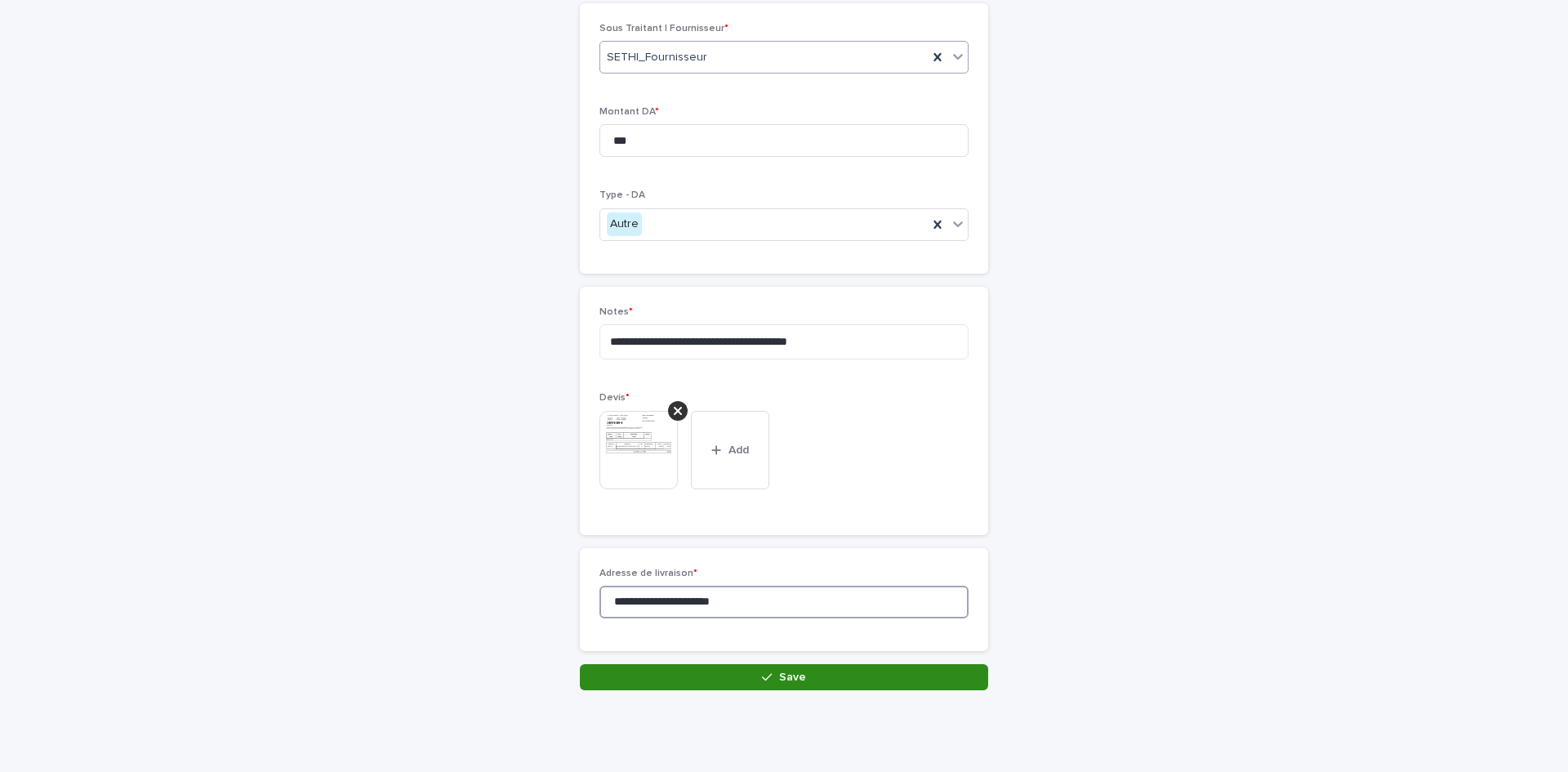
type input "**********"
click at [768, 674] on div "button" at bounding box center [770, 677] width 16 height 11
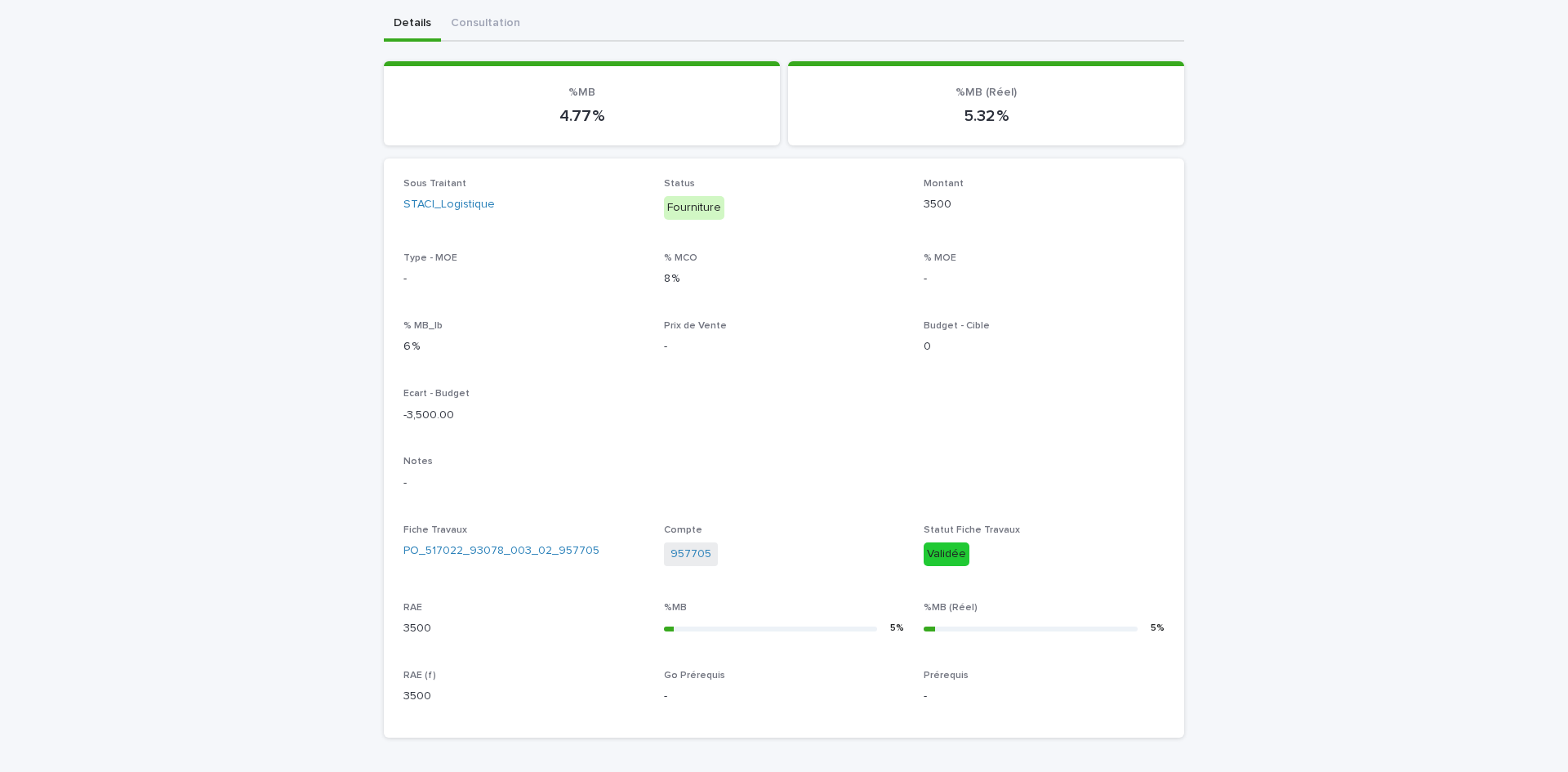
scroll to position [471, 0]
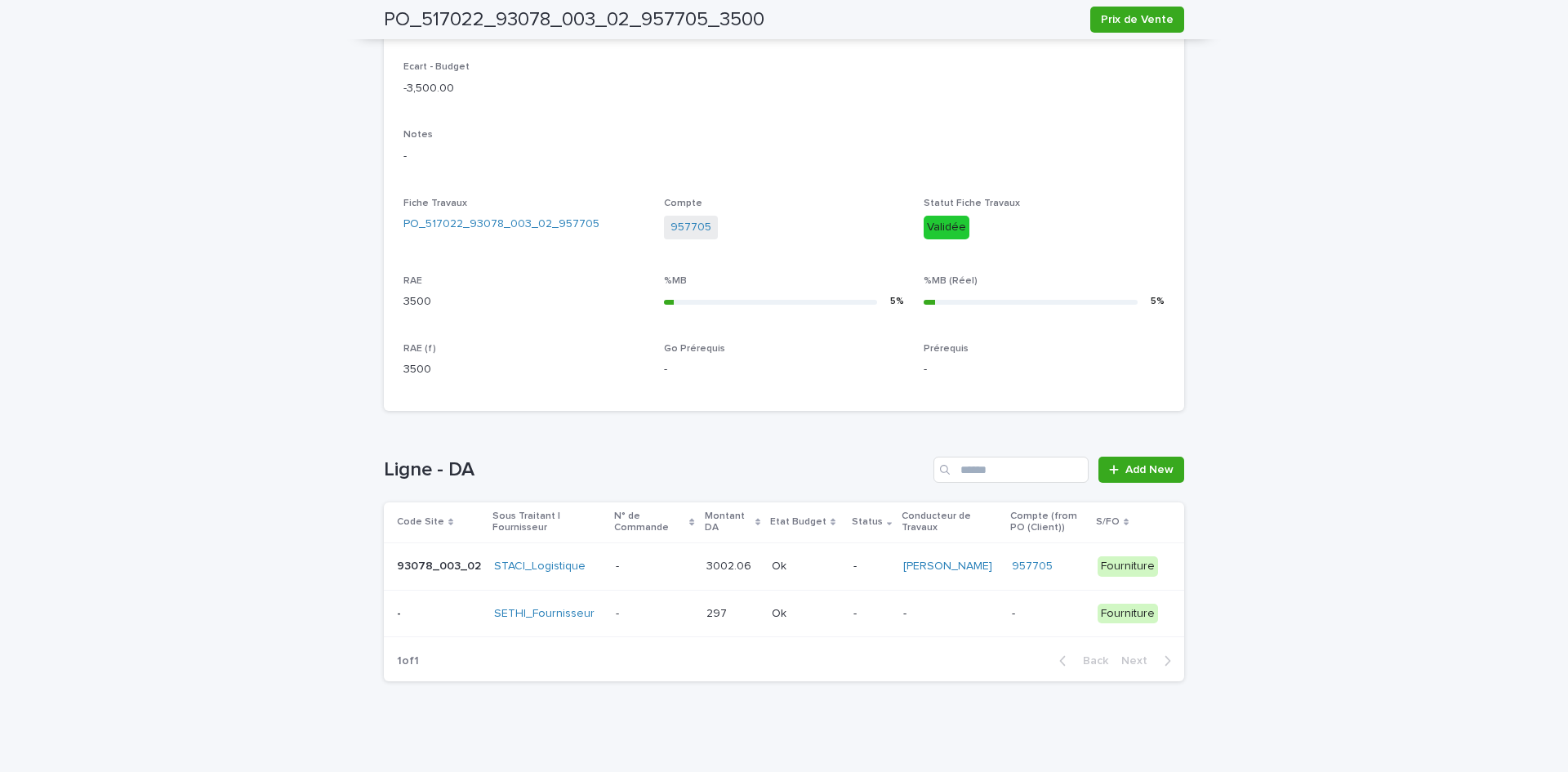
click at [635, 577] on div "- -" at bounding box center [654, 567] width 77 height 27
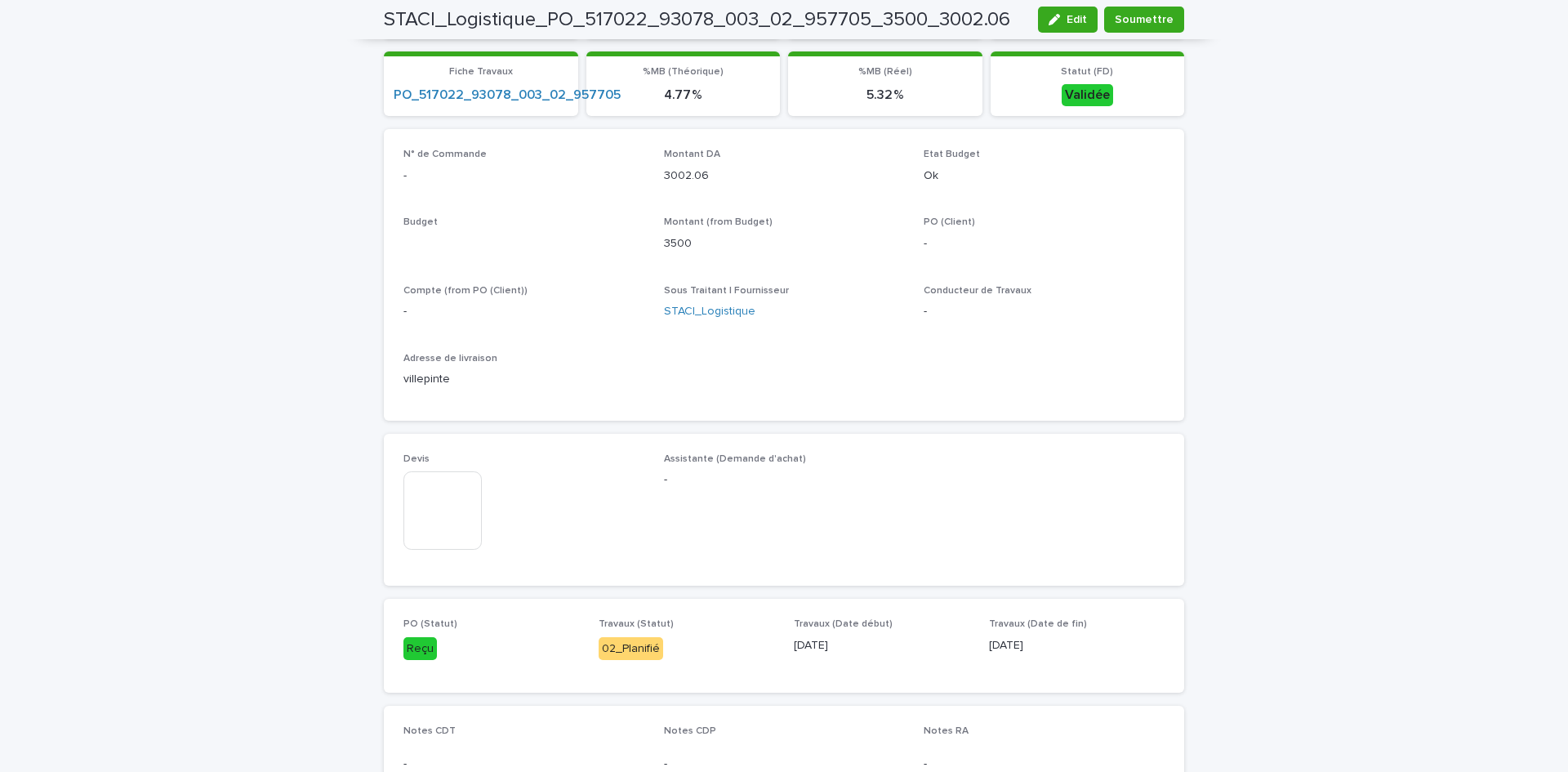
scroll to position [472, 0]
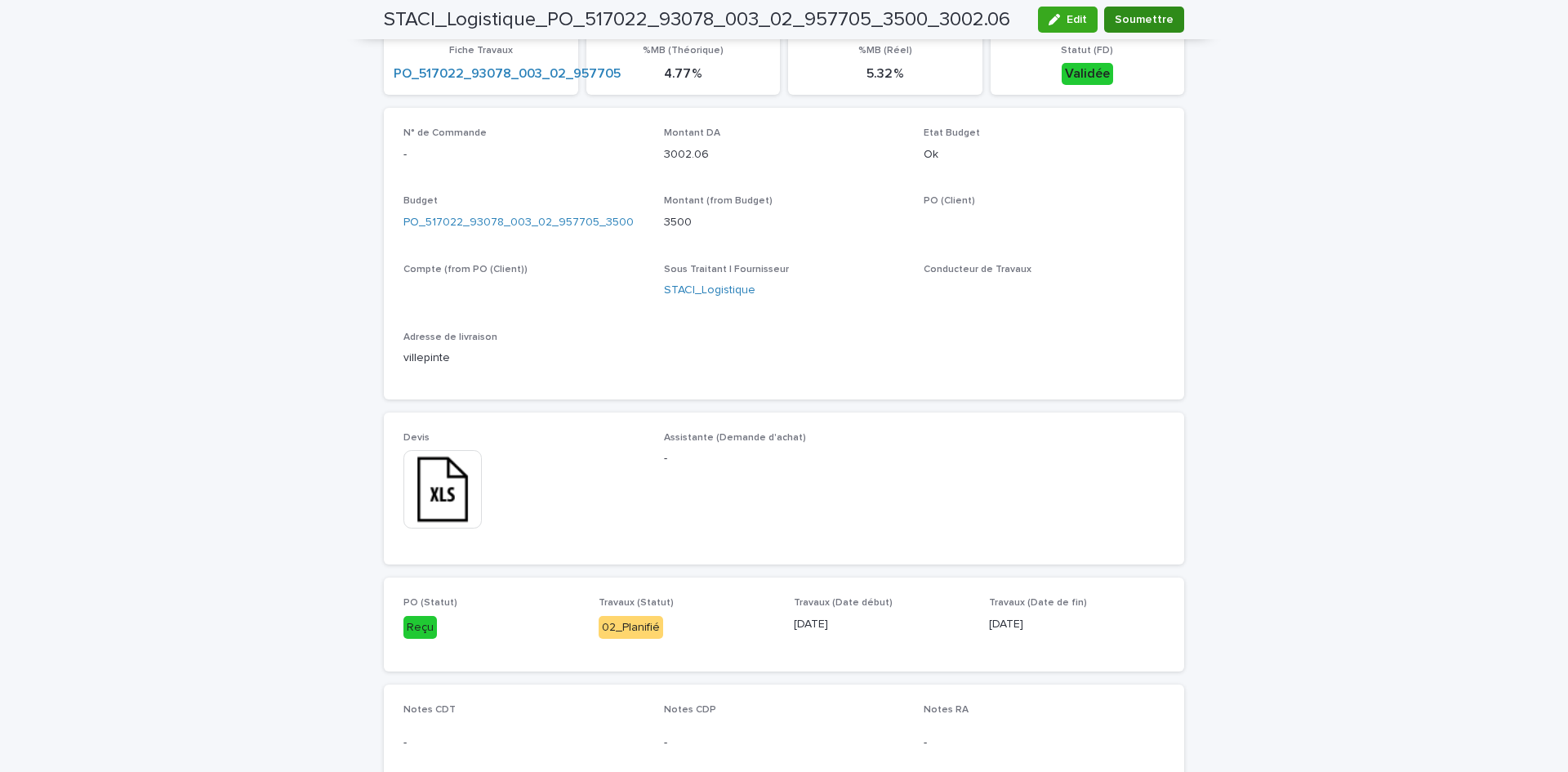
click at [1142, 31] on button "Soumettre" at bounding box center [1145, 19] width 80 height 26
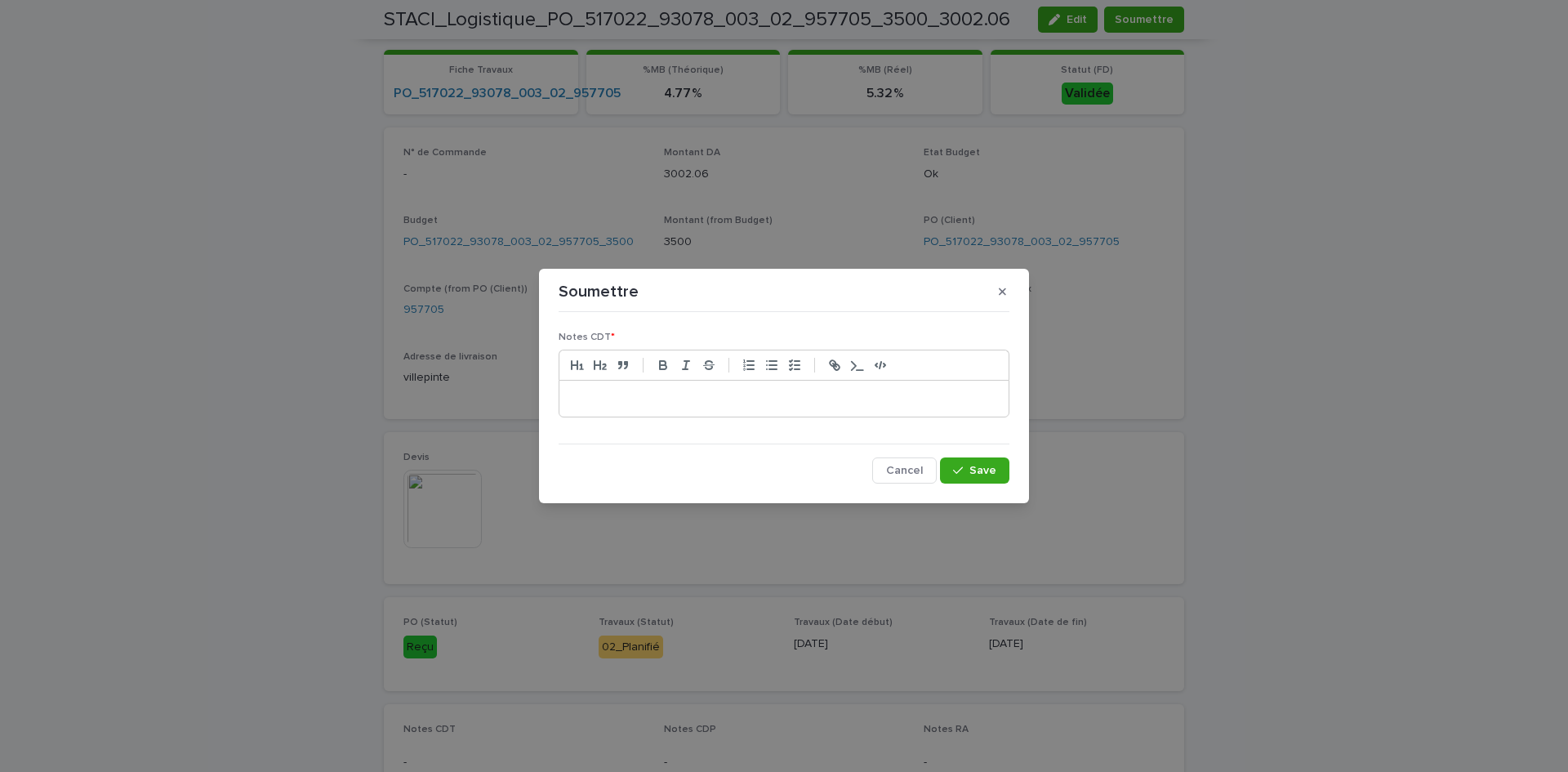
scroll to position [491, 0]
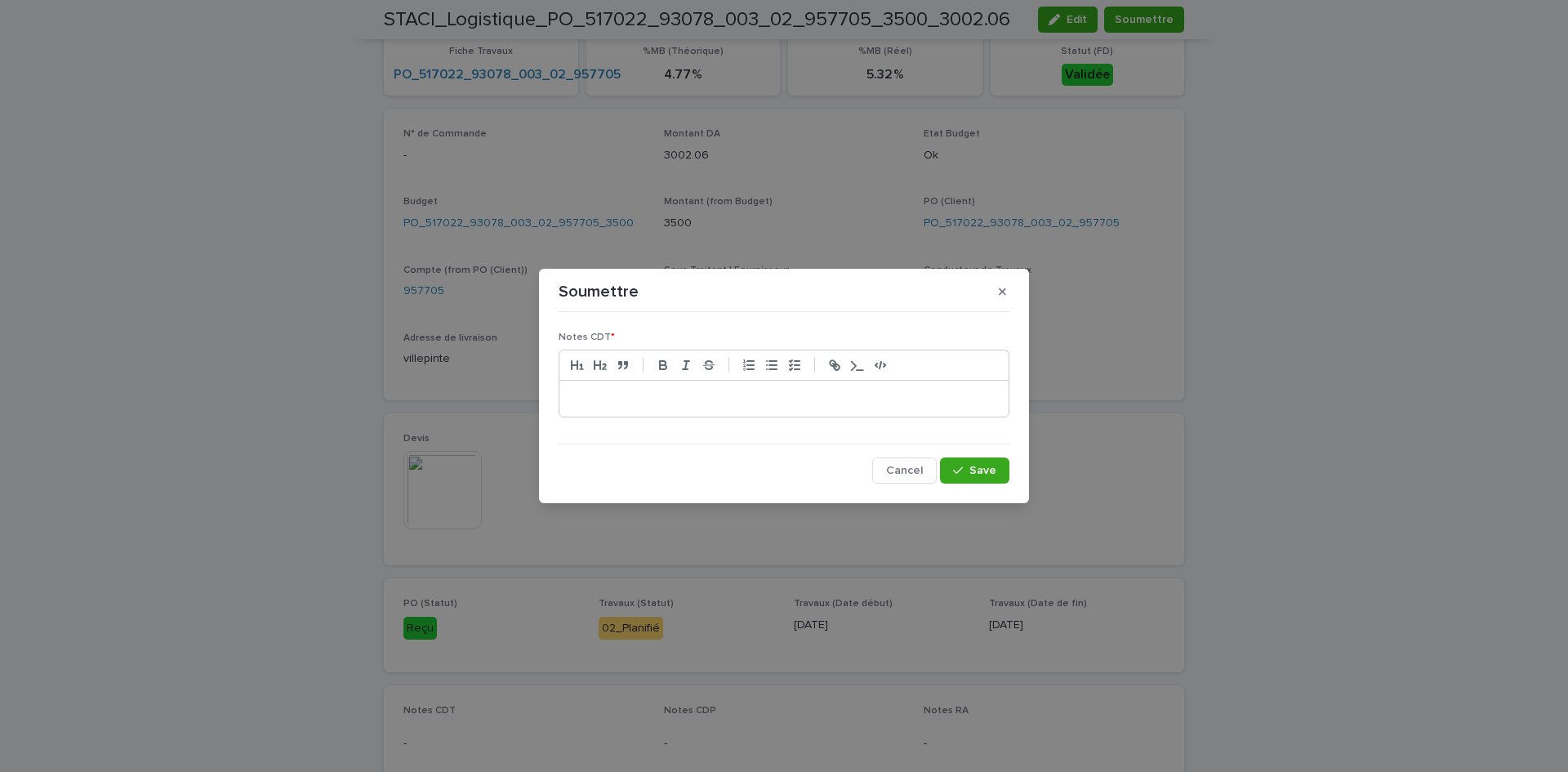
click at [714, 398] on p at bounding box center [784, 398] width 425 height 16
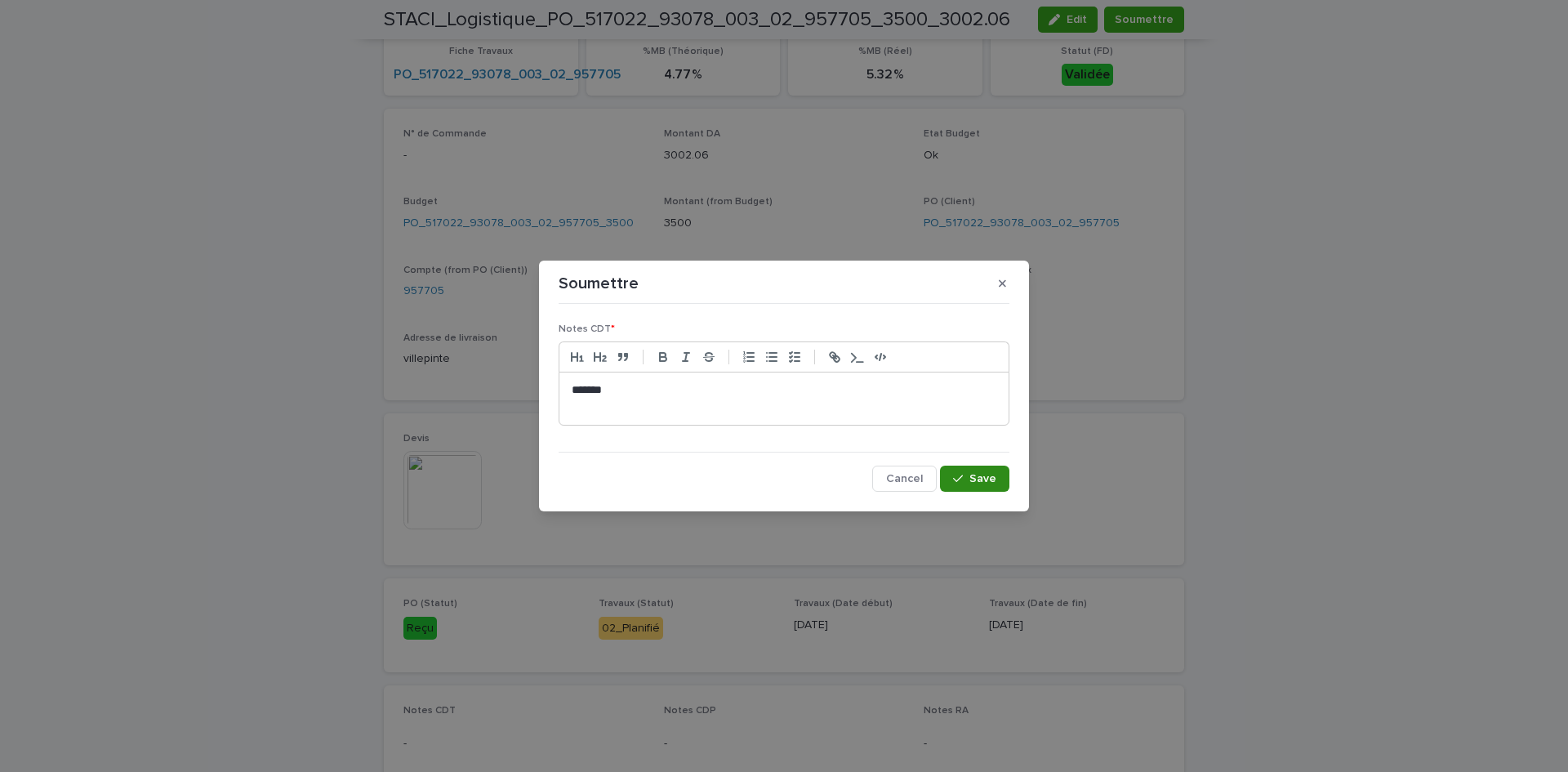
click at [995, 484] on span "Save" at bounding box center [983, 479] width 27 height 11
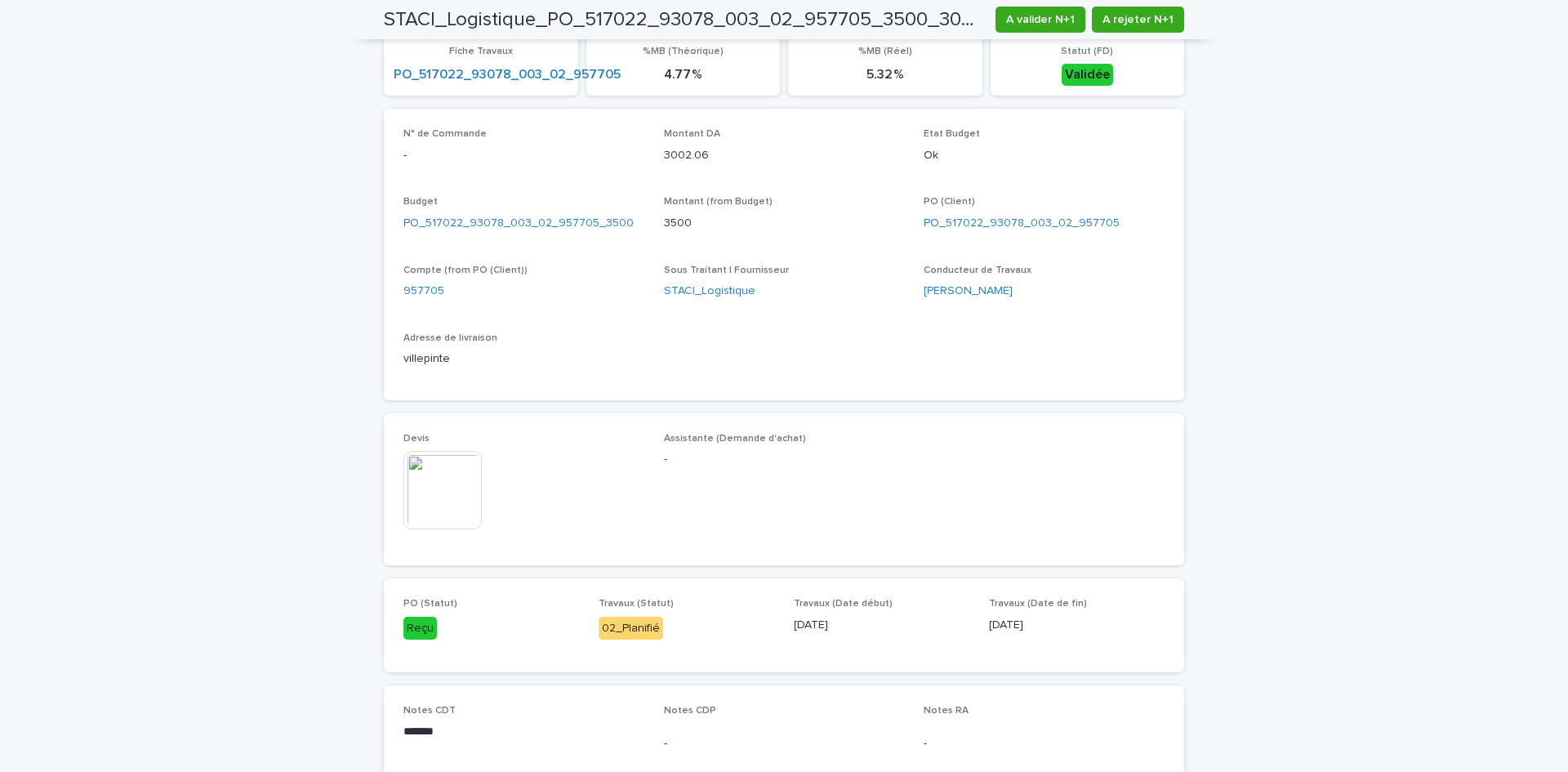
scroll to position [1, 0]
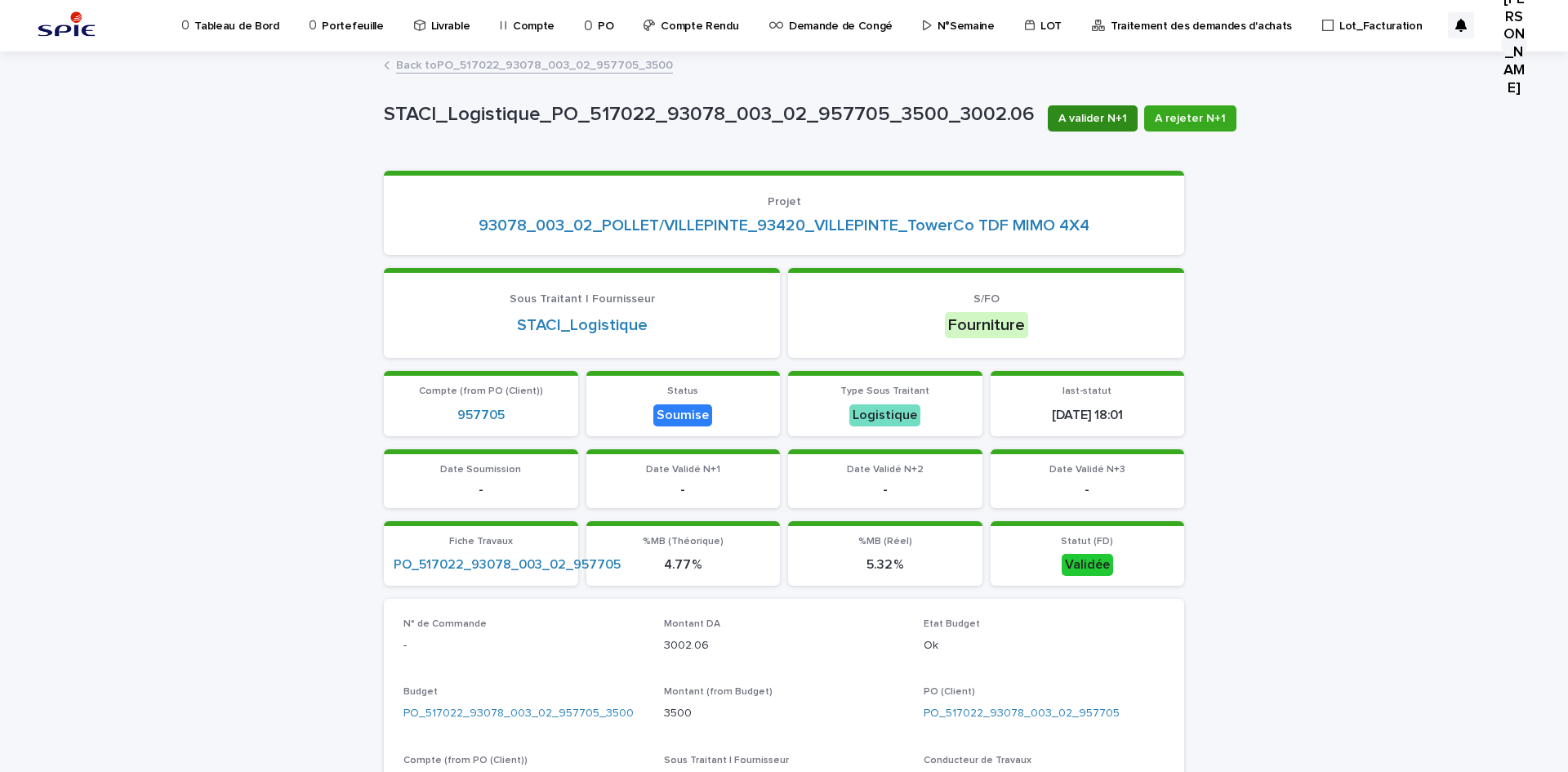
click at [1083, 124] on span "A valider N+1" at bounding box center [1093, 118] width 69 height 16
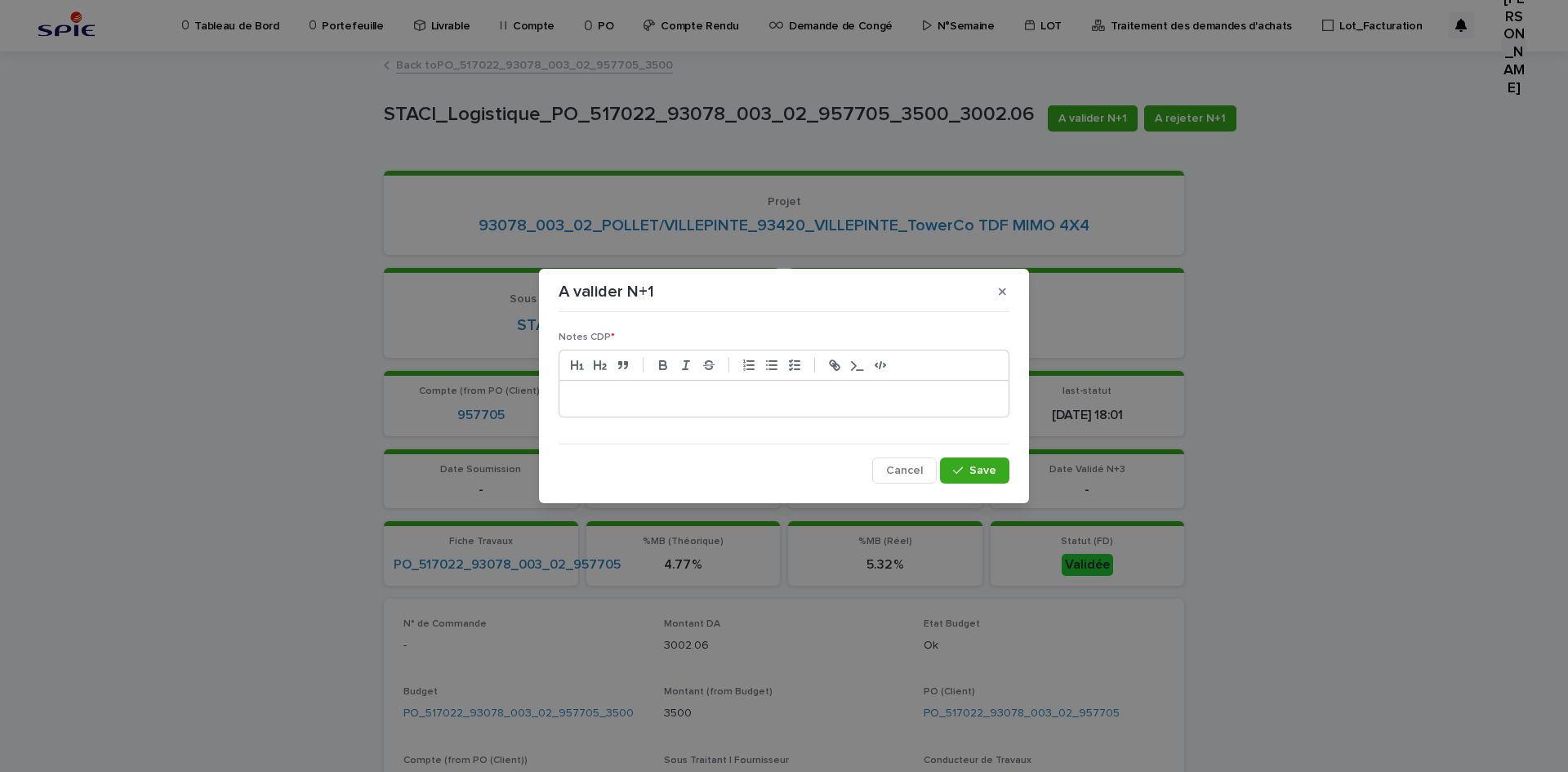
click at [685, 401] on p at bounding box center [784, 398] width 425 height 16
click at [940, 458] on button "Save" at bounding box center [974, 470] width 70 height 26
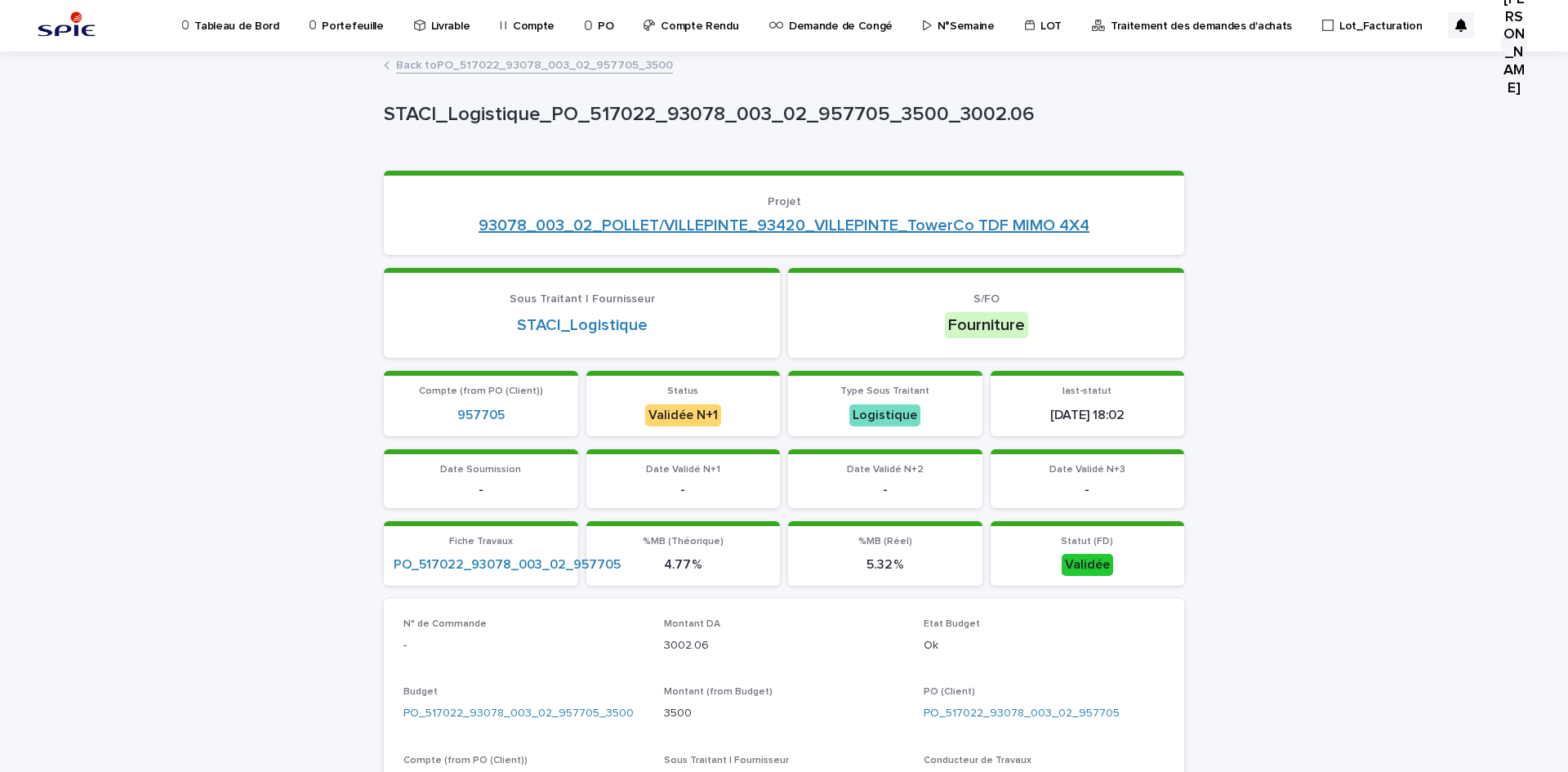
click at [661, 219] on link "93078_003_02_POLLET/VILLEPINTE_93420_VILLEPINTE_TowerCo TDF MIMO 4X4" at bounding box center [784, 225] width 611 height 19
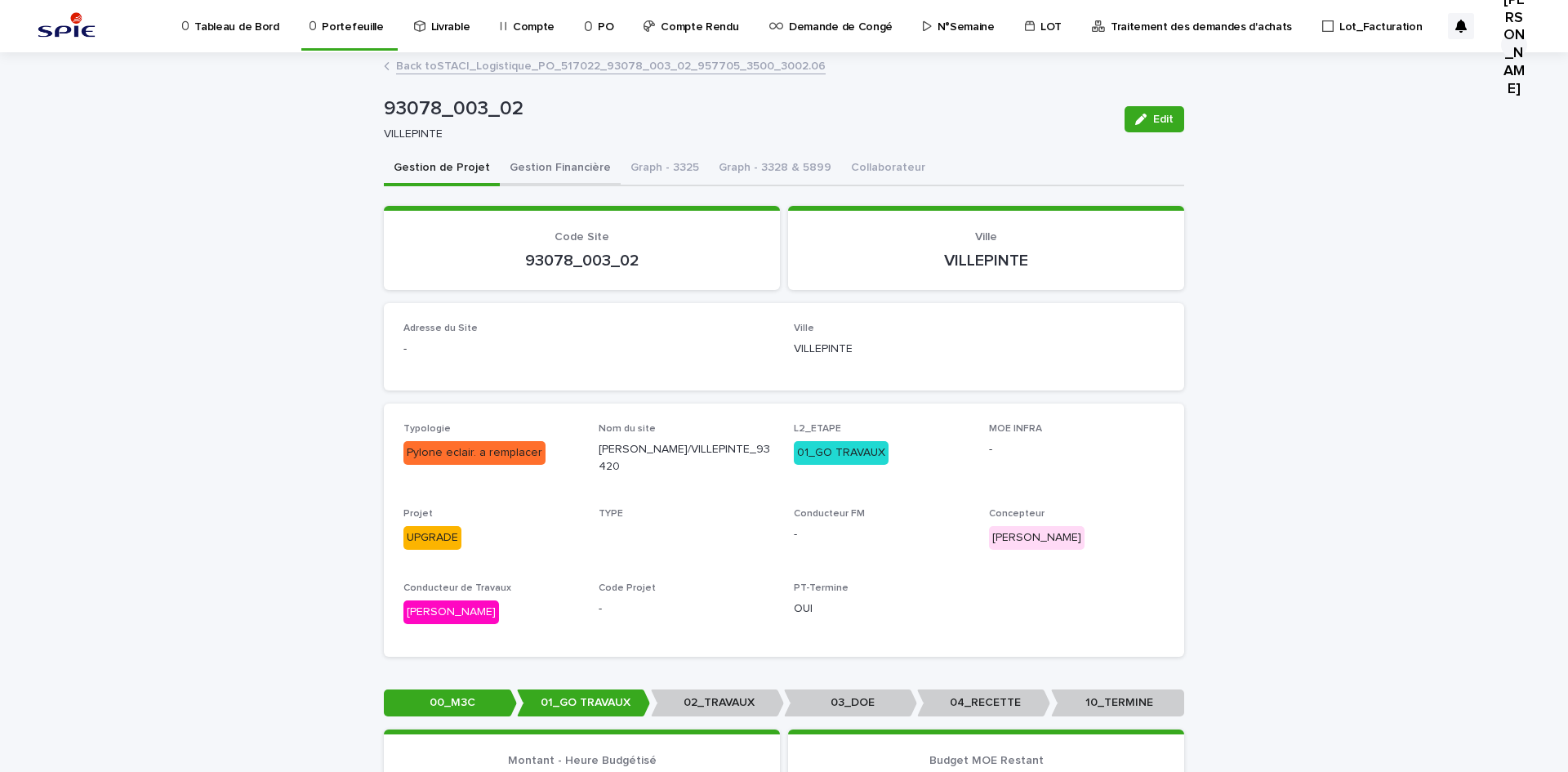
click at [565, 156] on button "Gestion Financière" at bounding box center [560, 170] width 121 height 34
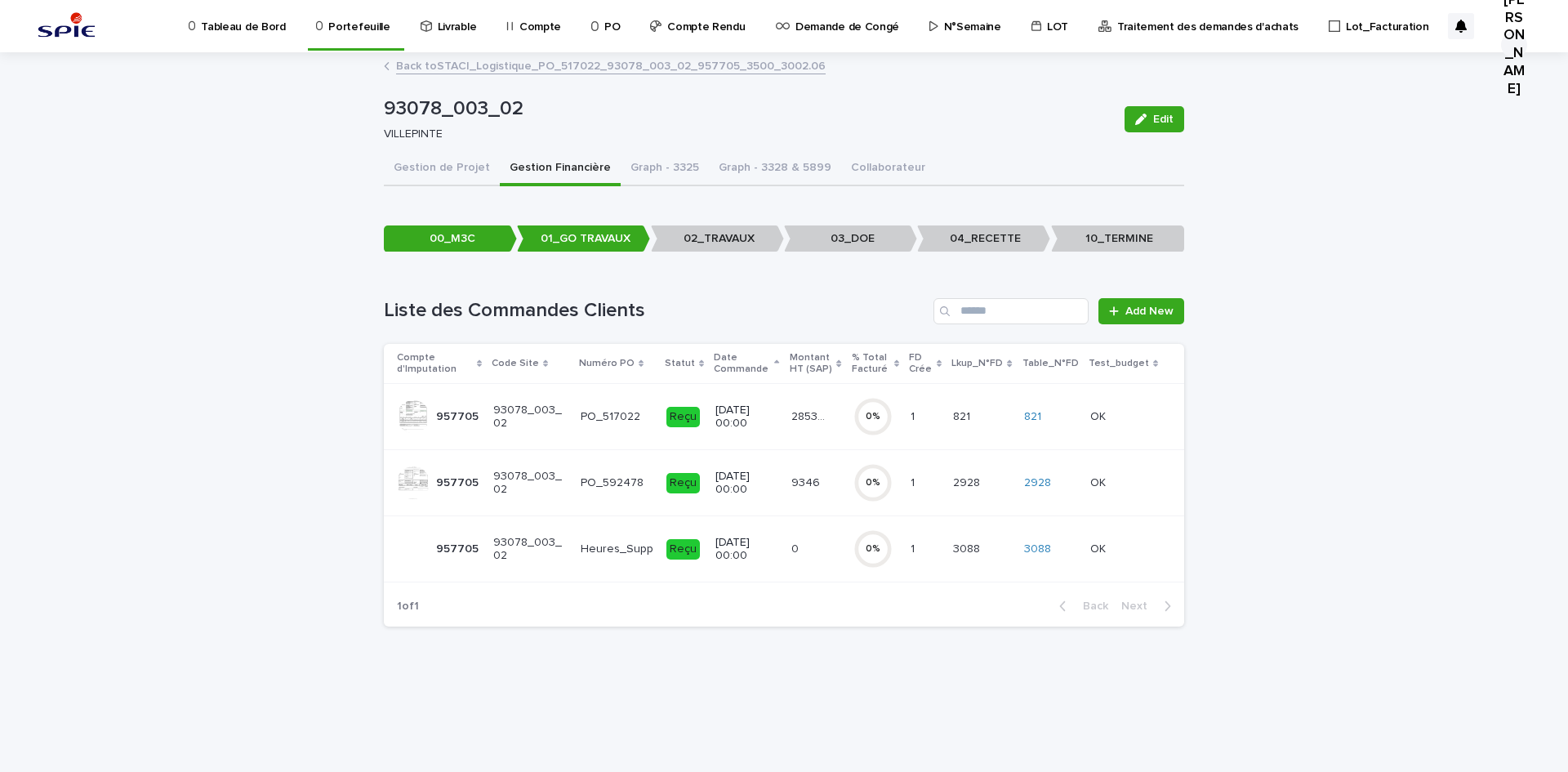
click at [840, 417] on div "28532.92 28532.92" at bounding box center [816, 418] width 49 height 27
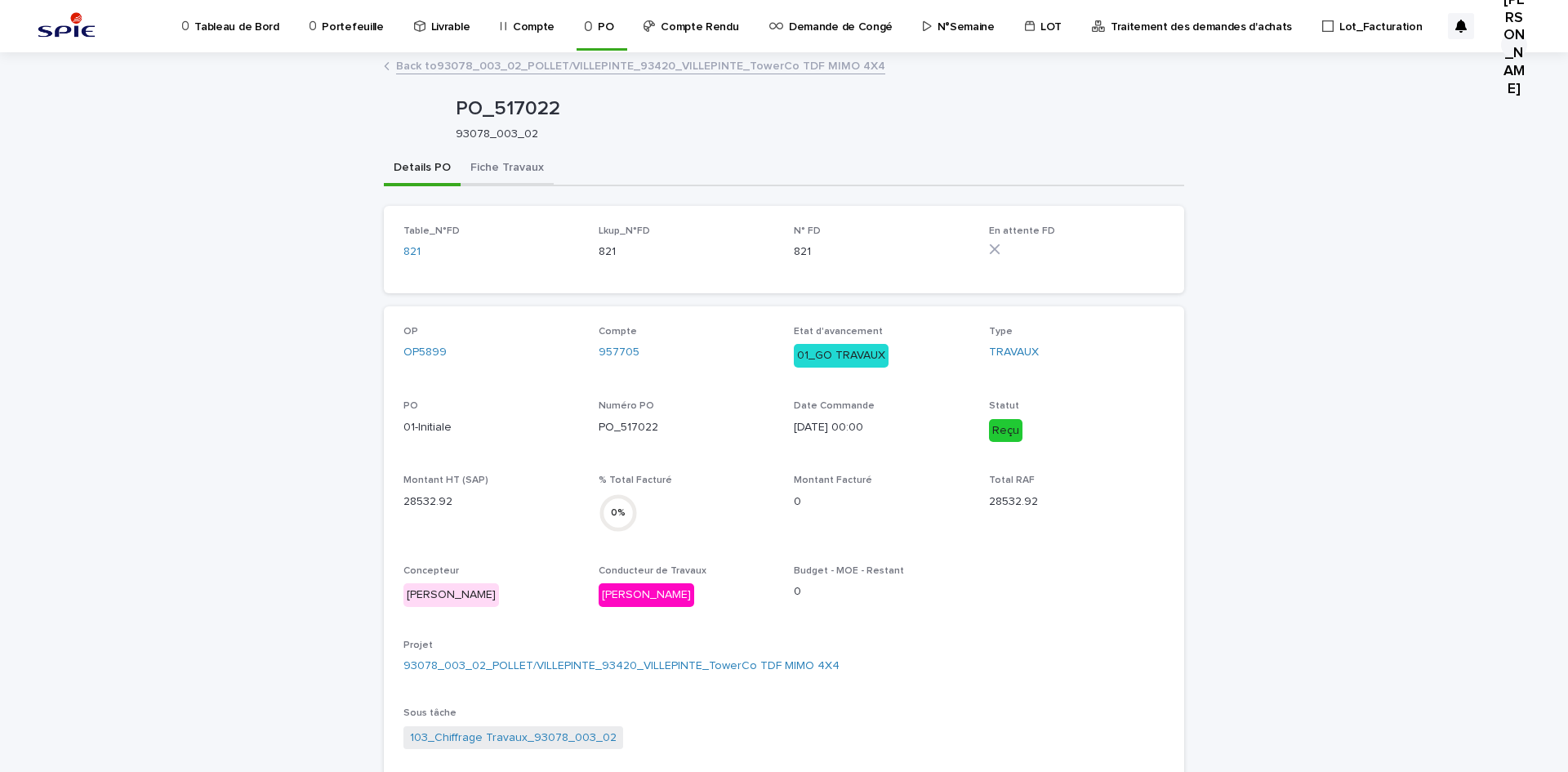
click at [507, 159] on button "Fiche Travaux" at bounding box center [506, 170] width 93 height 34
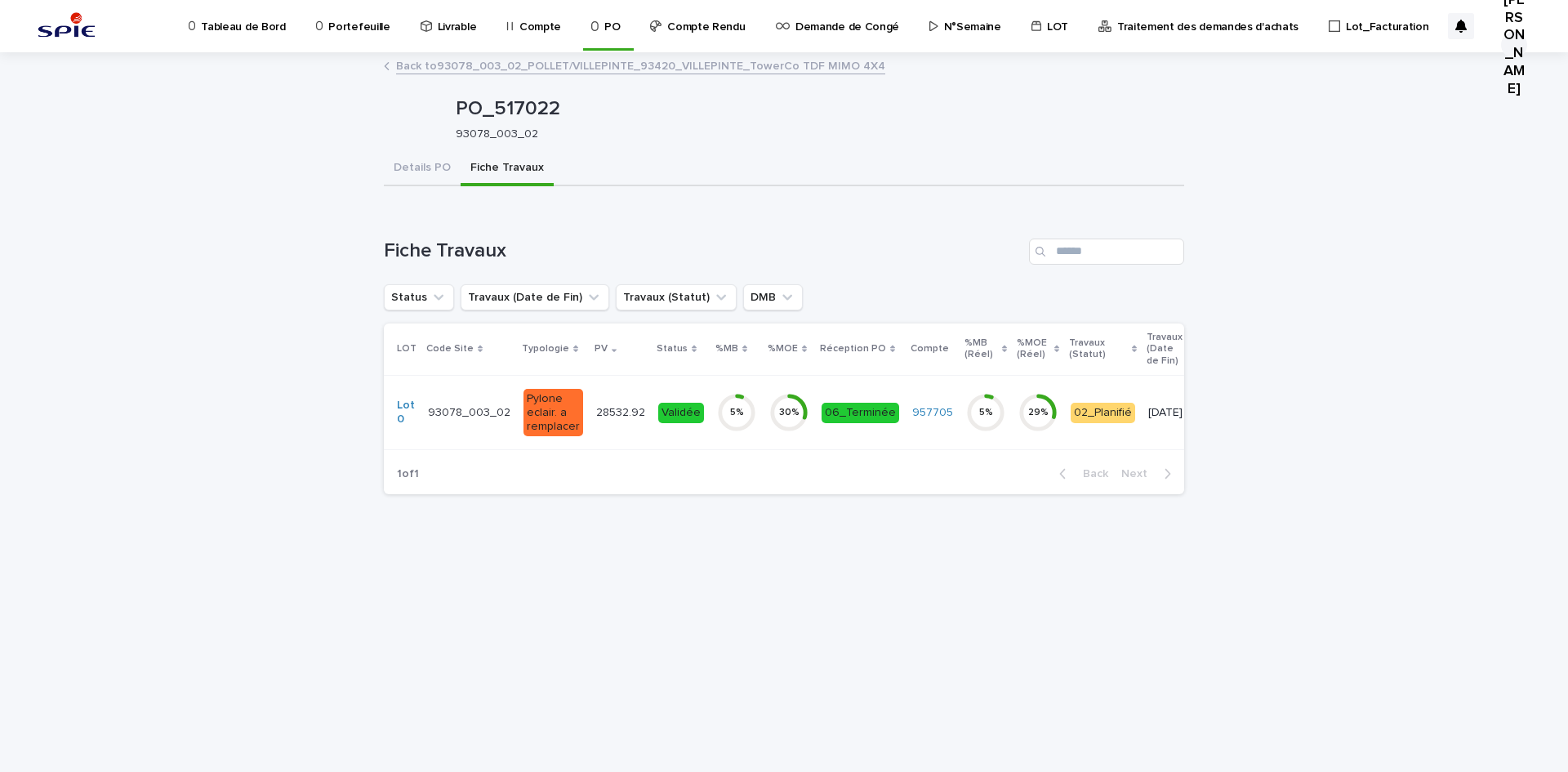
click at [655, 437] on td "Validée" at bounding box center [681, 413] width 58 height 75
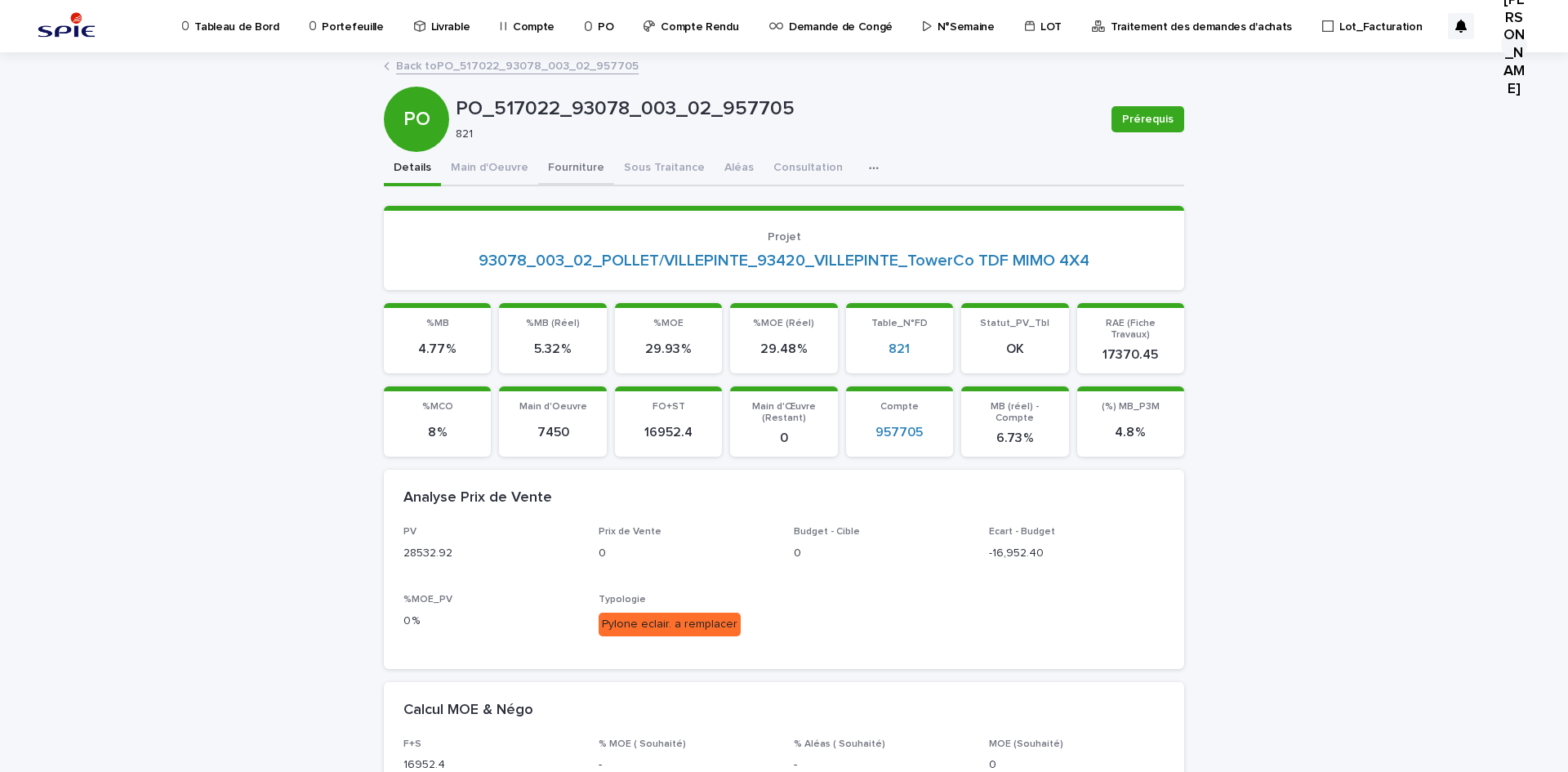
click at [545, 179] on button "Fourniture" at bounding box center [575, 170] width 76 height 34
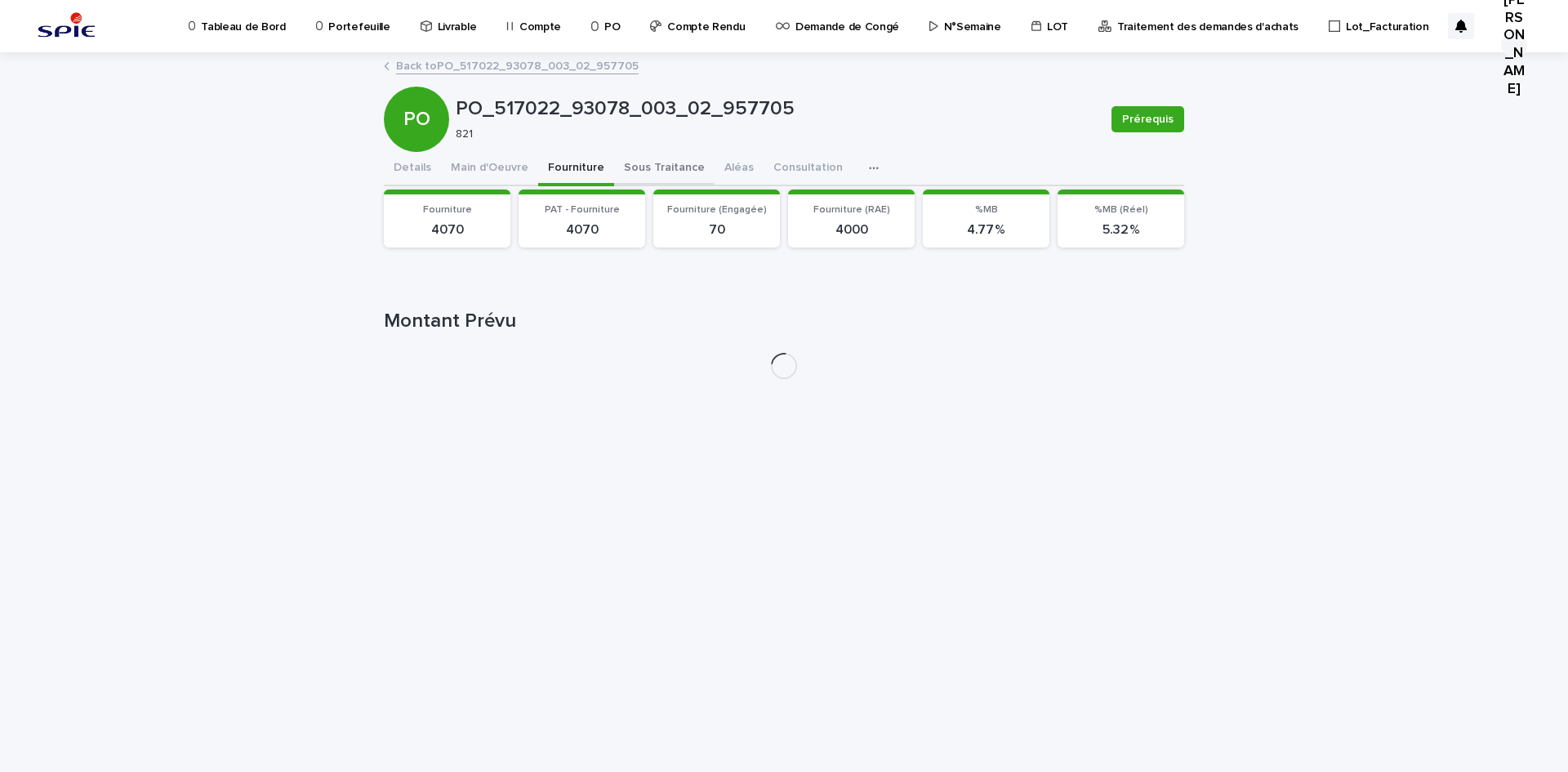
click at [640, 172] on button "Sous Traitance" at bounding box center [664, 170] width 101 height 34
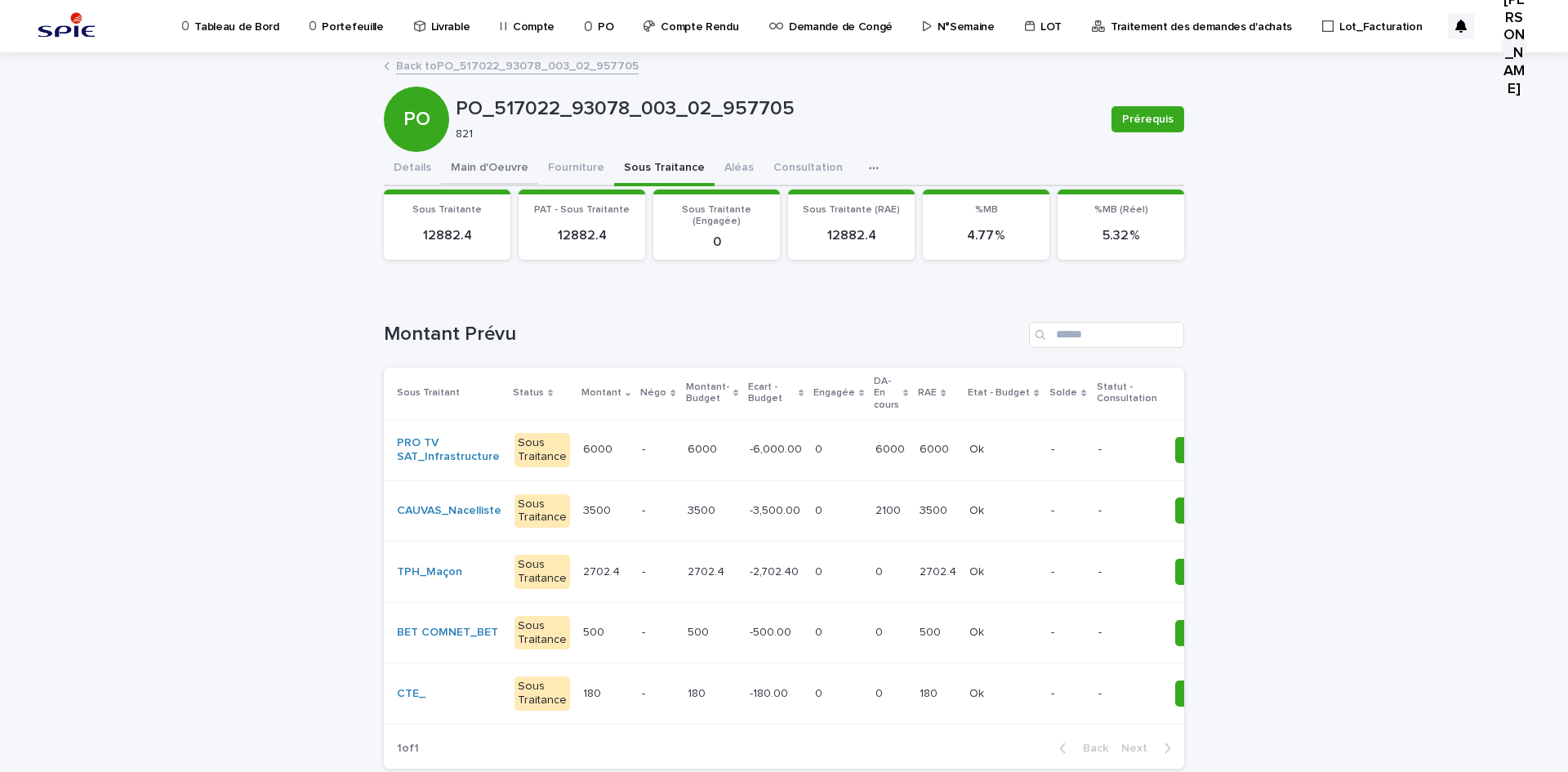
click at [525, 154] on button "Main d'Oeuvre" at bounding box center [490, 170] width 98 height 34
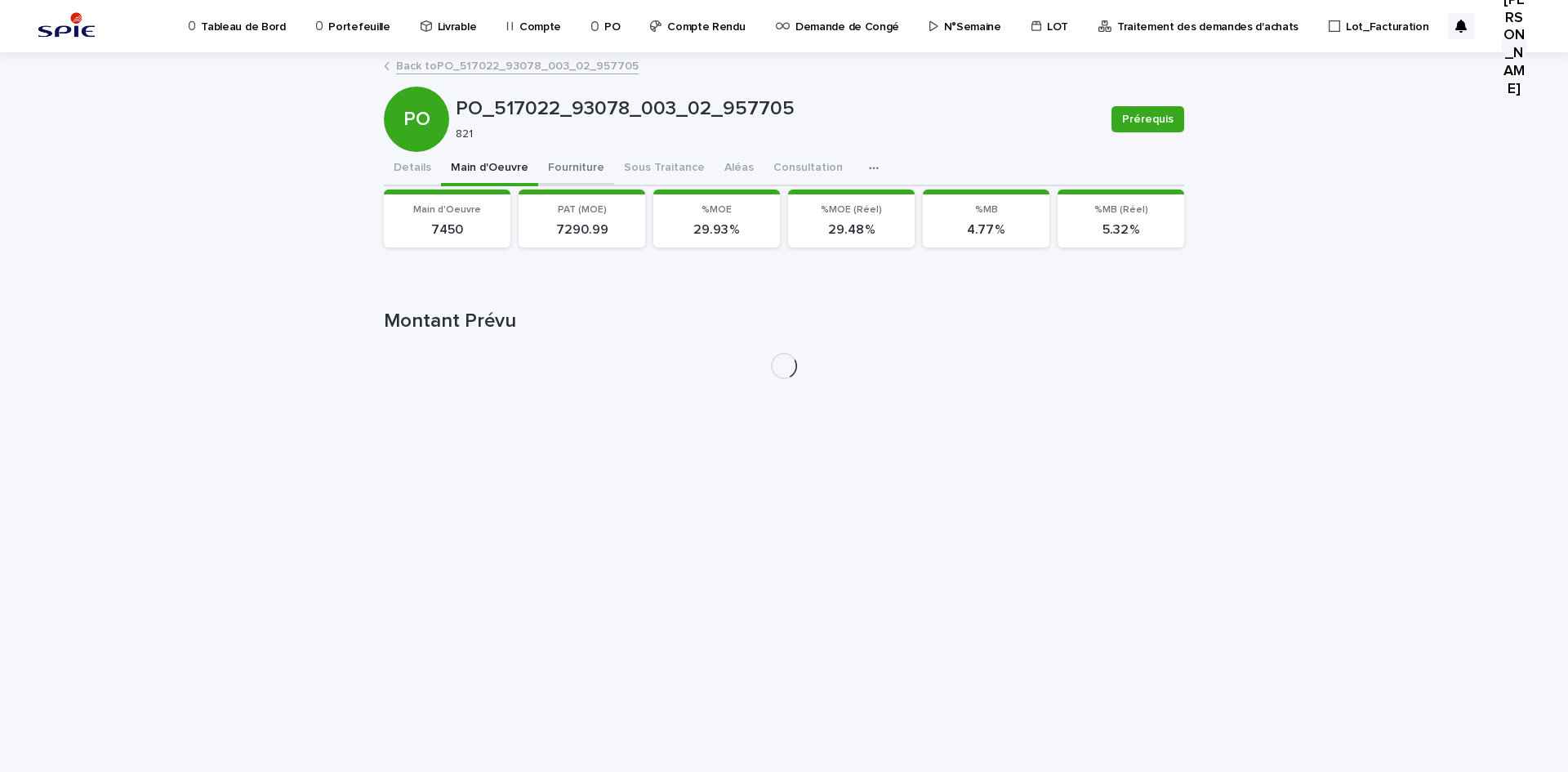
click at [573, 172] on button "Fourniture" at bounding box center [575, 170] width 76 height 34
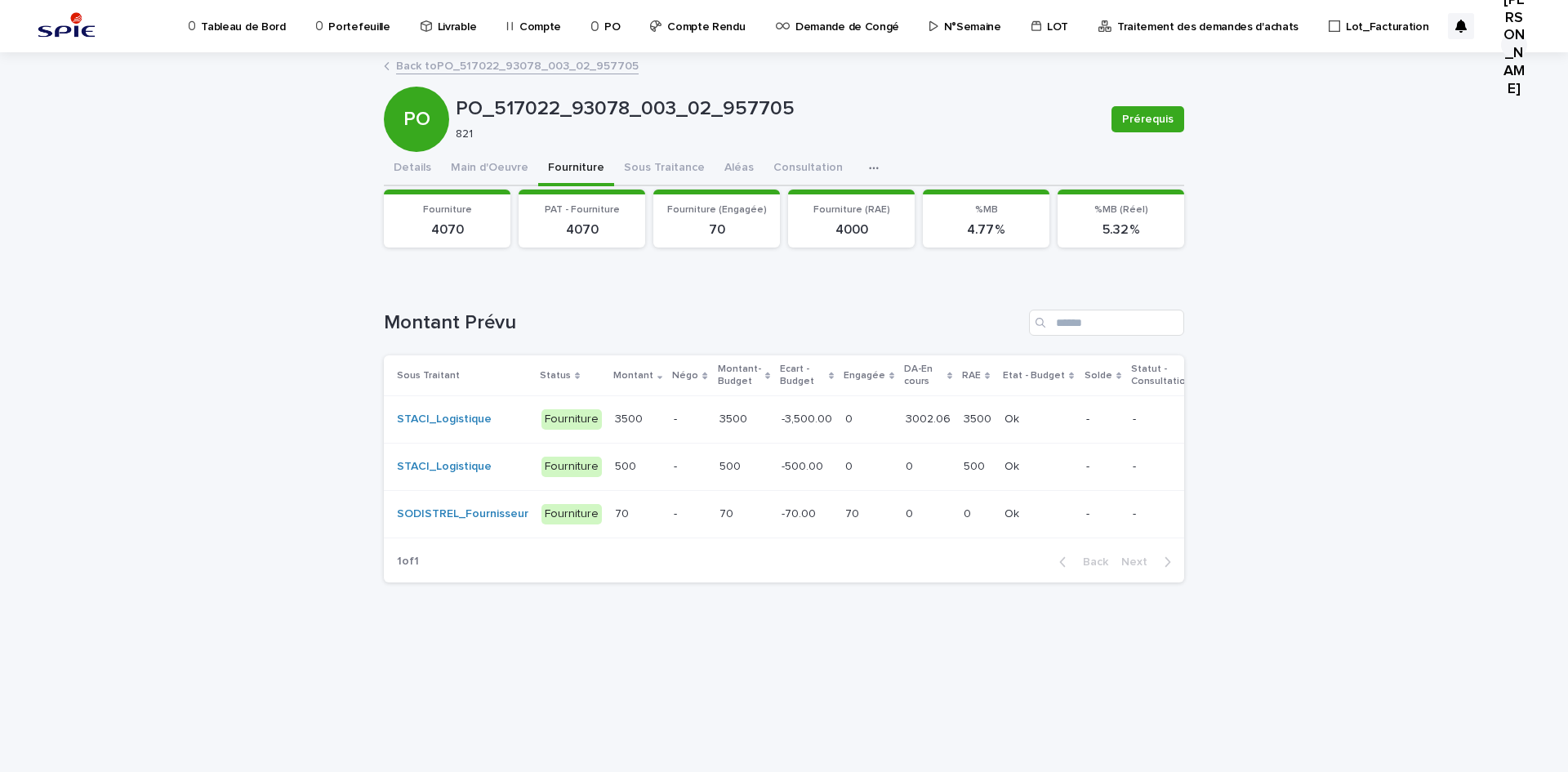
click at [852, 413] on p at bounding box center [868, 420] width 47 height 14
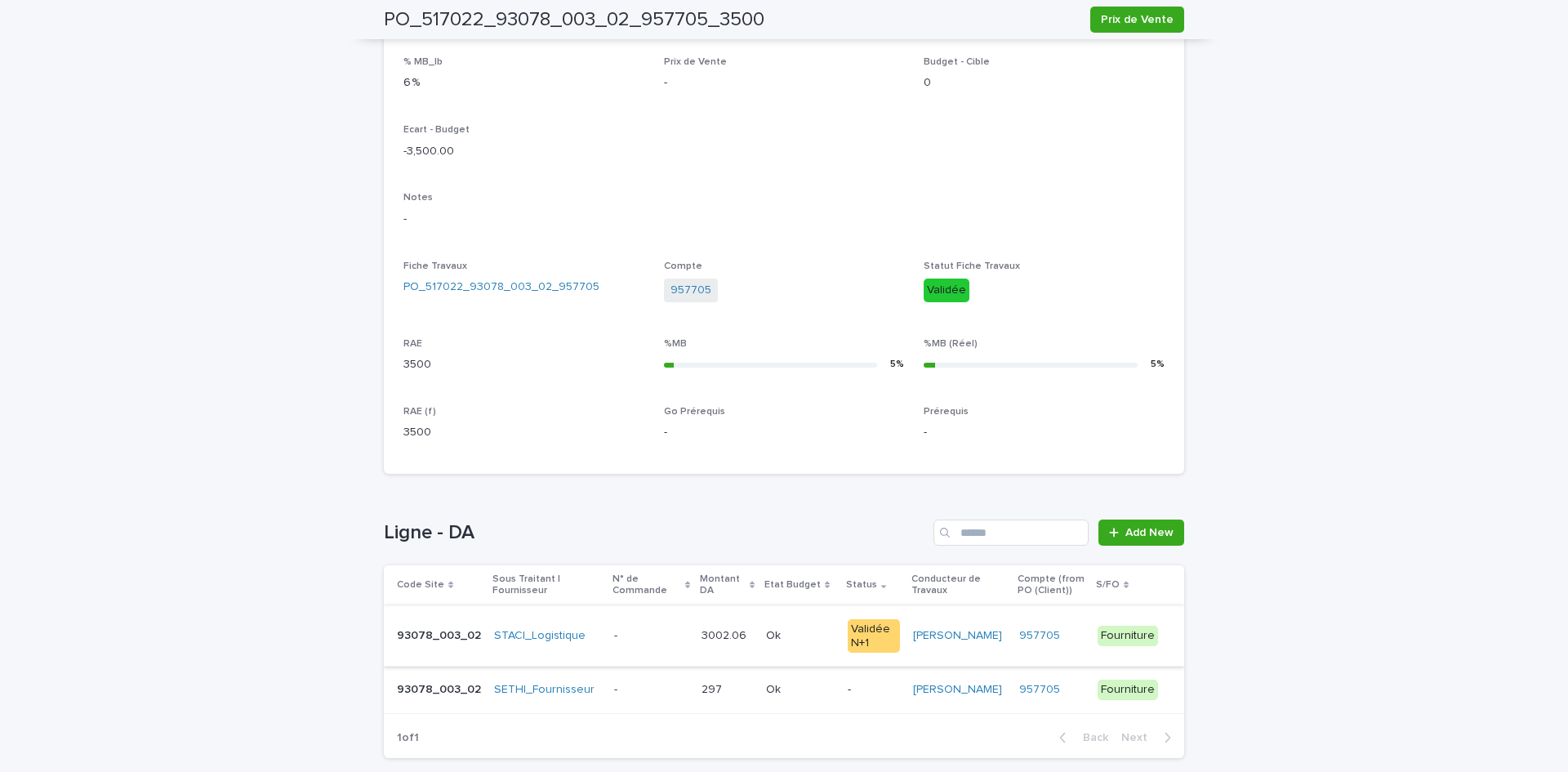
scroll to position [497, 0]
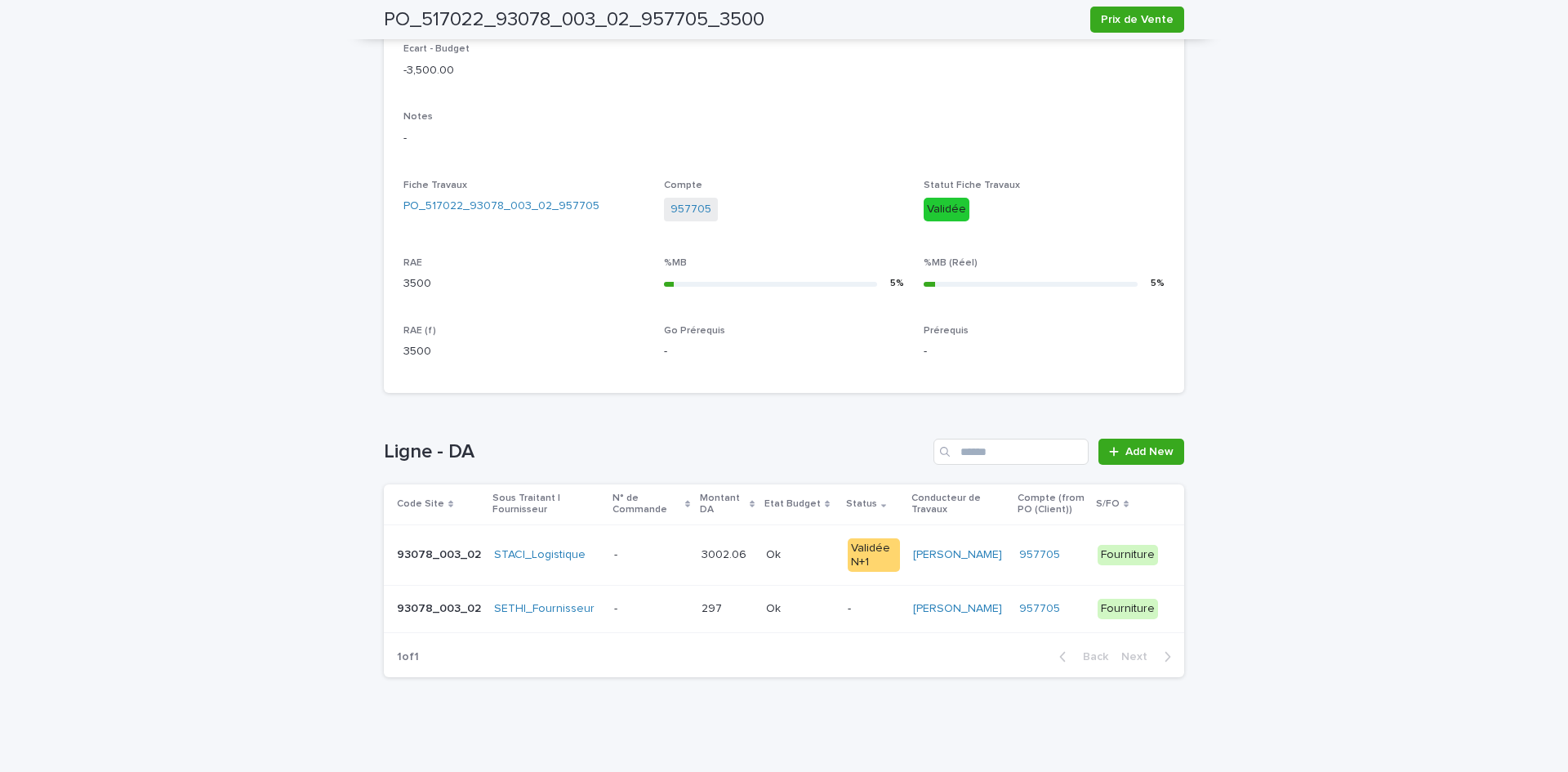
click at [637, 596] on div "- -" at bounding box center [652, 609] width 76 height 27
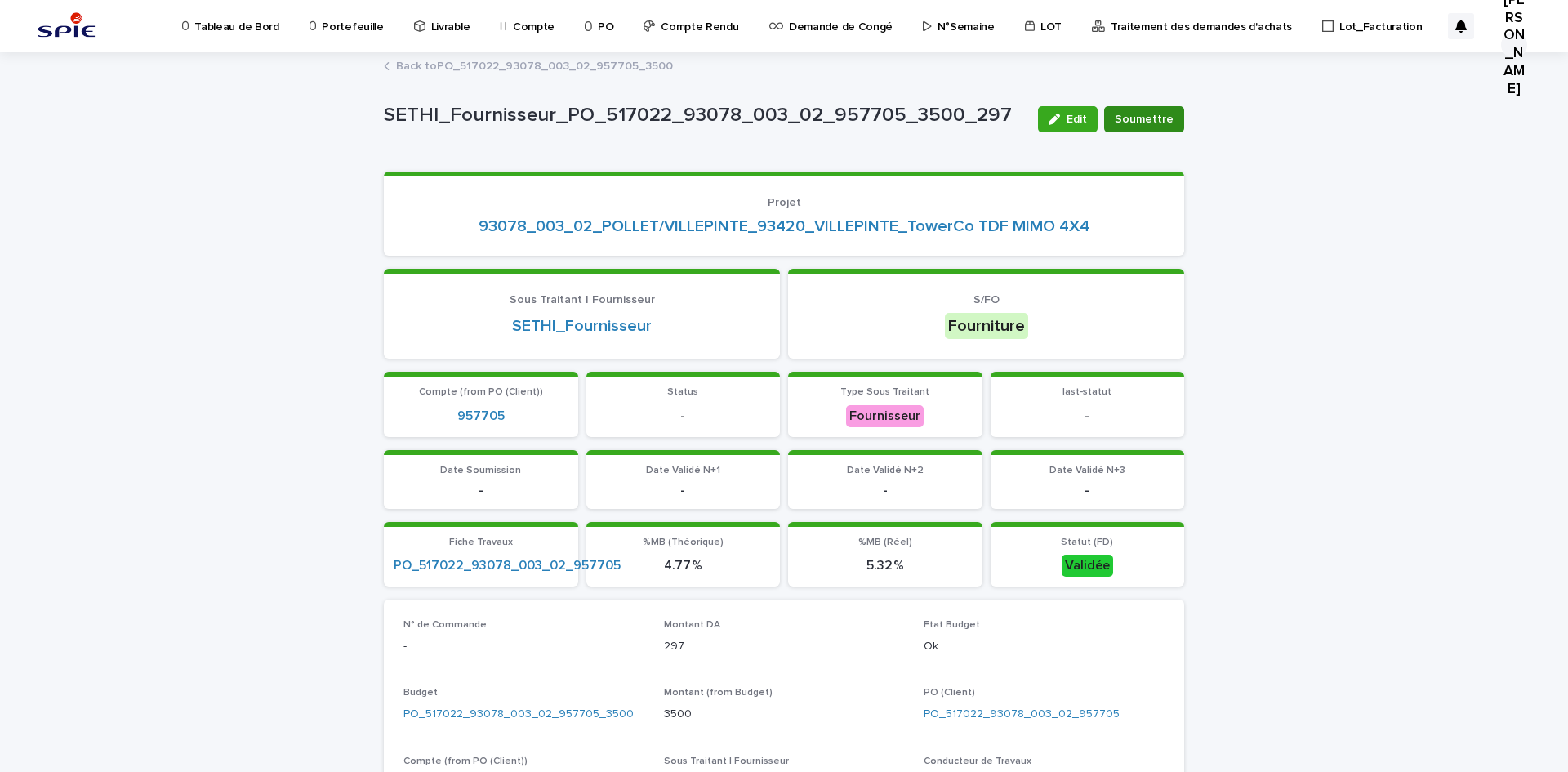
click at [1153, 122] on span "Soumettre" at bounding box center [1144, 119] width 58 height 16
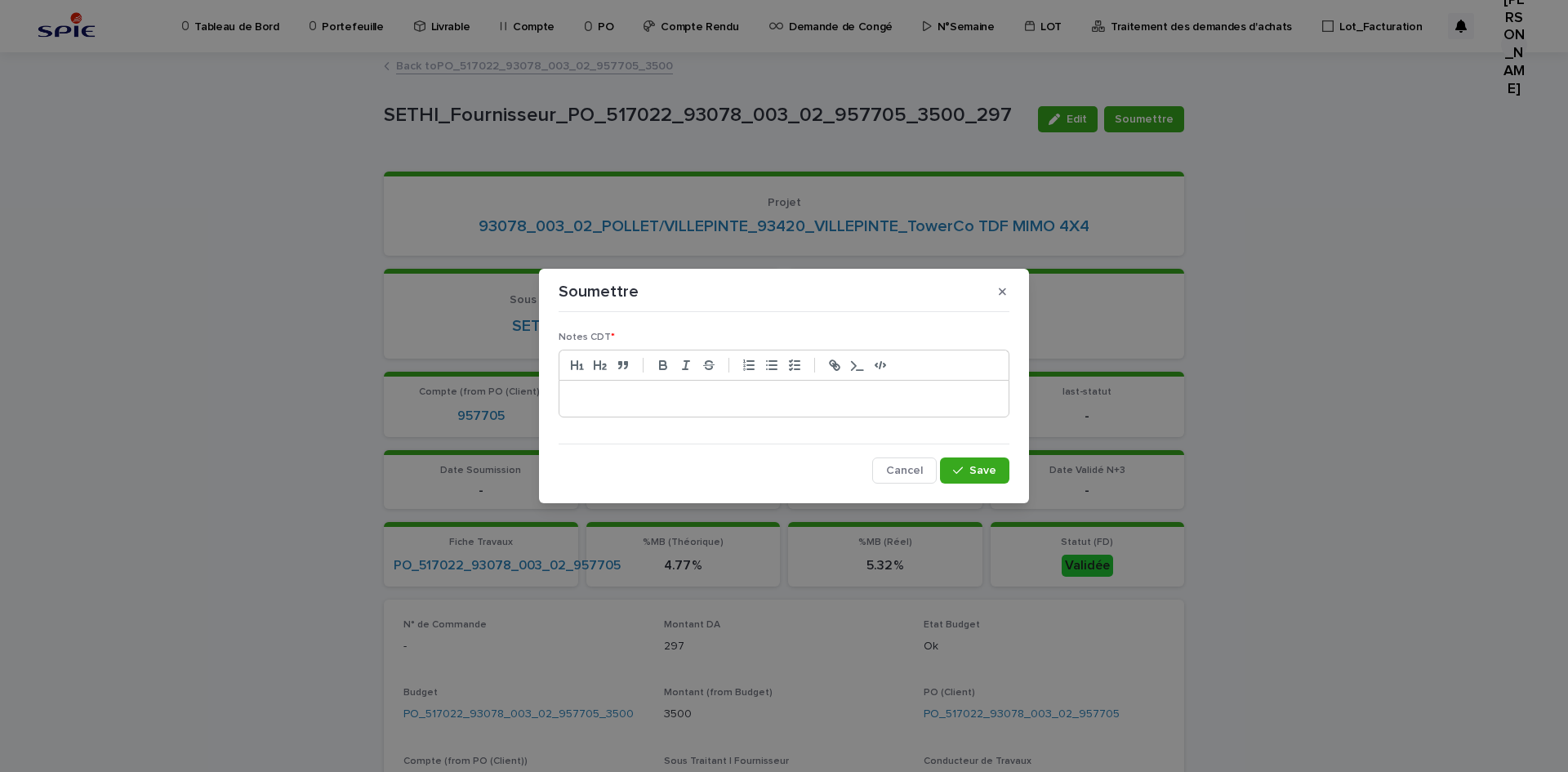
click at [788, 400] on p at bounding box center [784, 398] width 425 height 16
click at [940, 458] on button "Save" at bounding box center [974, 470] width 70 height 26
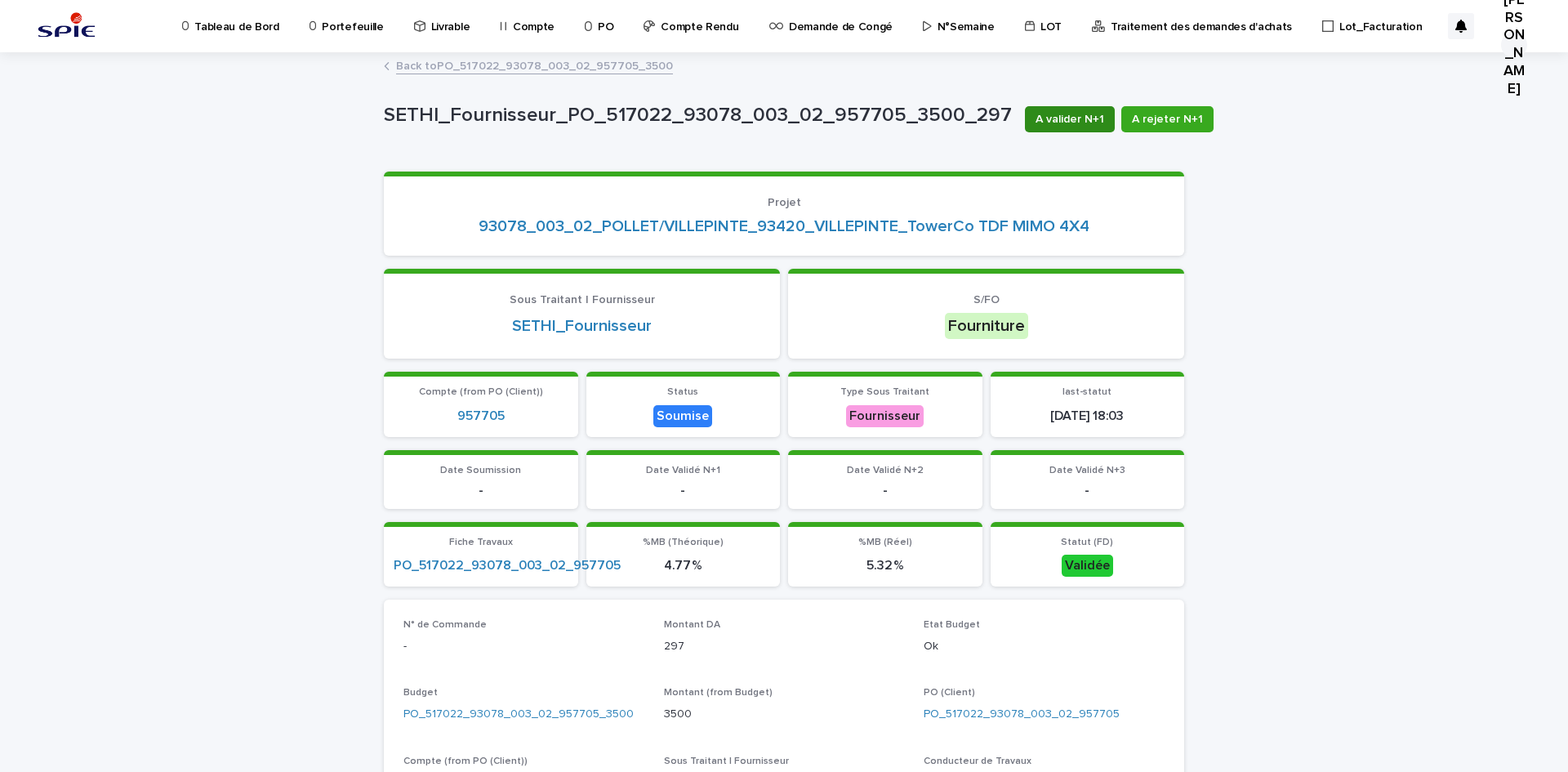
click at [1055, 125] on span "A valider N+1" at bounding box center [1070, 119] width 69 height 16
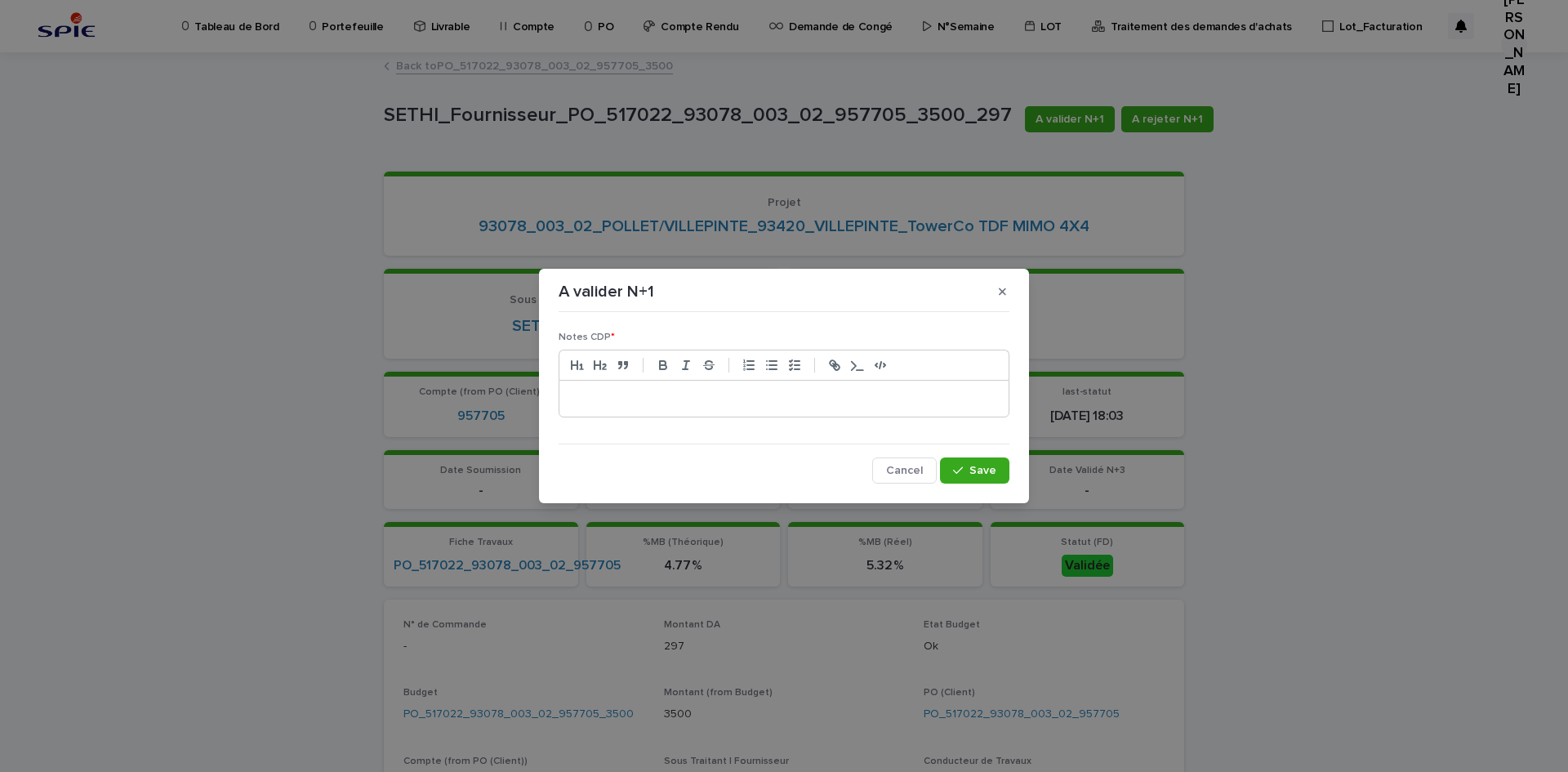
click at [706, 396] on p at bounding box center [784, 398] width 425 height 16
click at [955, 468] on icon "button" at bounding box center [958, 471] width 10 height 11
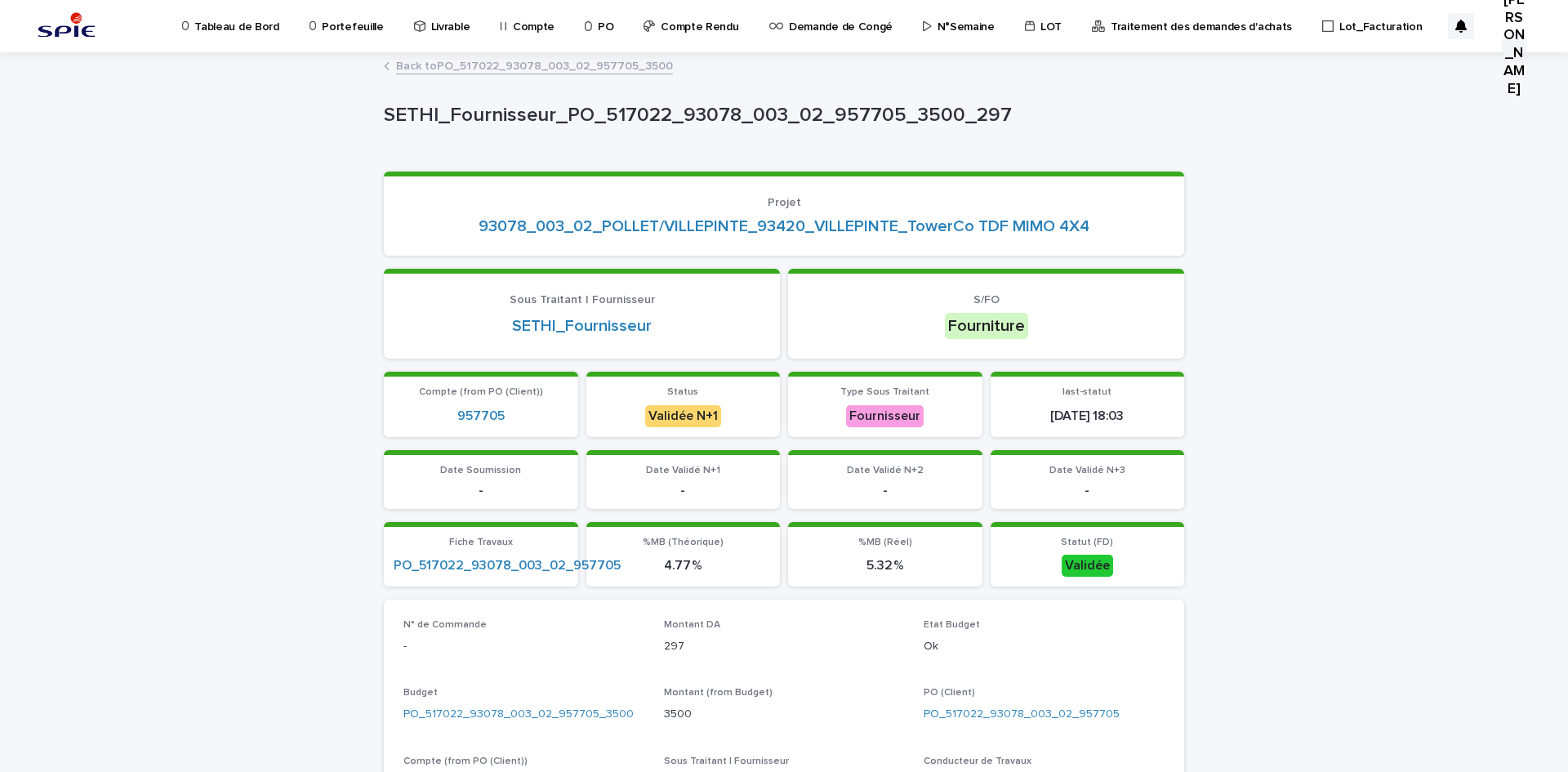
click at [488, 63] on link "Back to PO_517022_93078_003_02_957705_3500" at bounding box center [534, 65] width 277 height 19
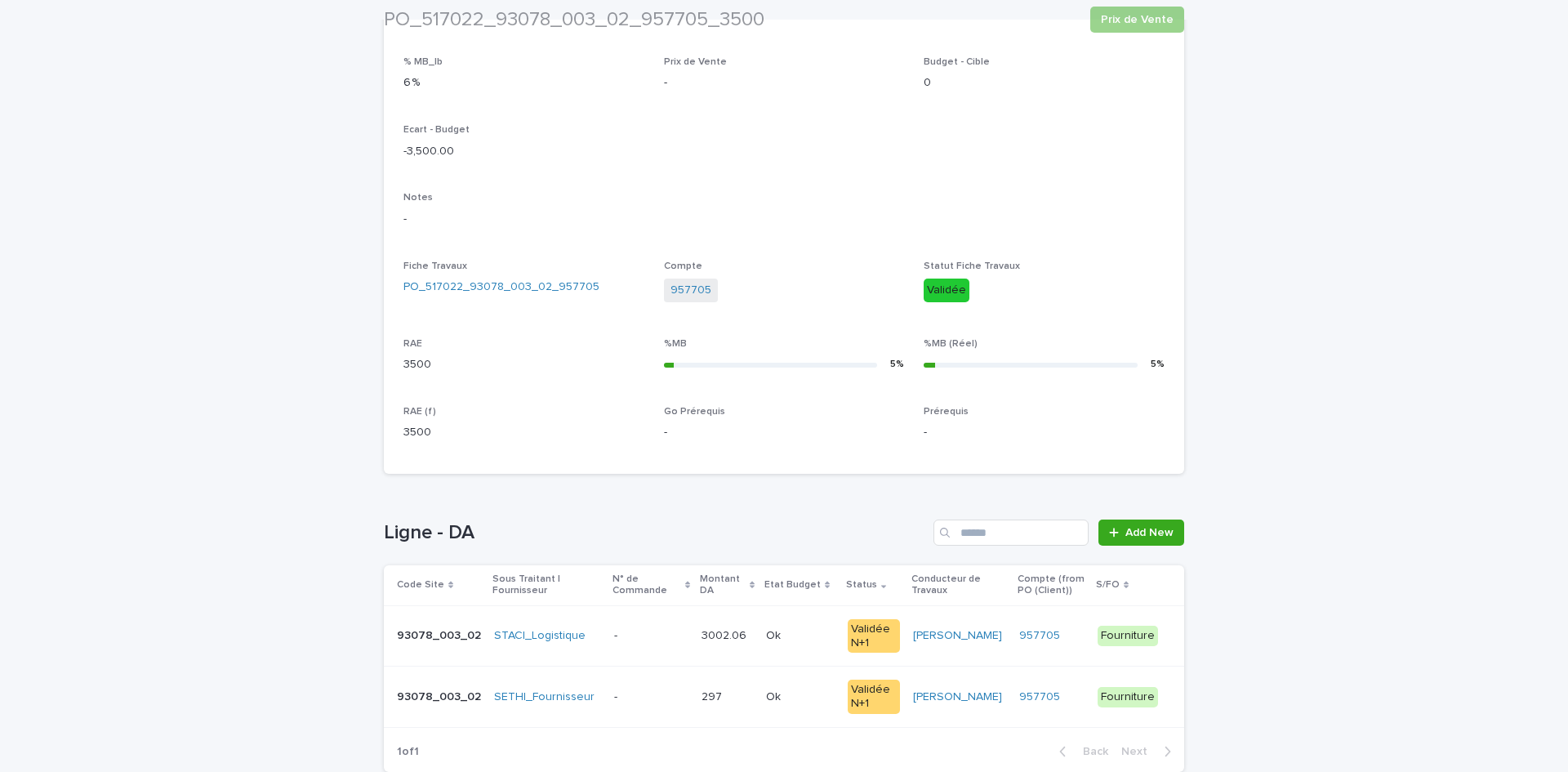
scroll to position [504, 0]
